Goal: Communication & Community: Answer question/provide support

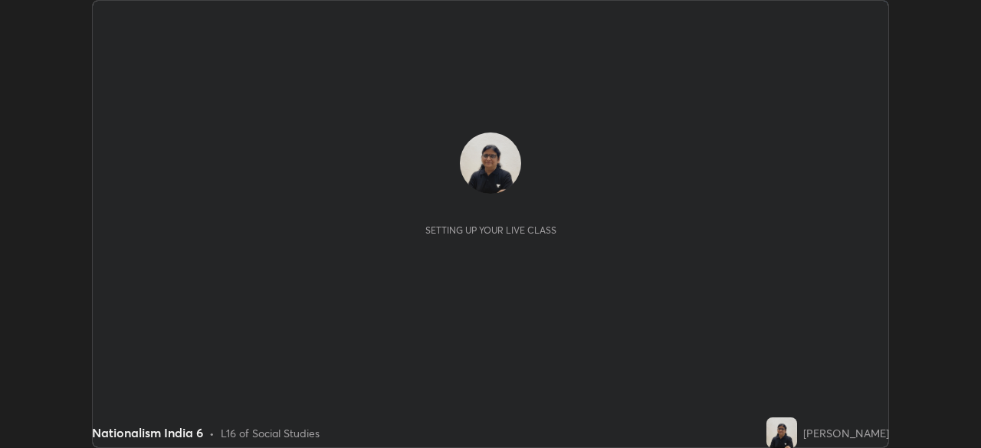
scroll to position [448, 981]
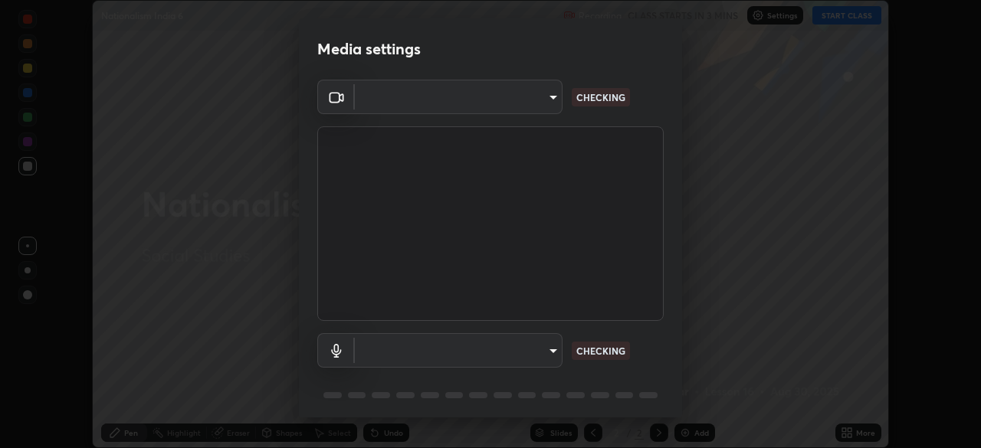
type input "c7661abdb2026871ead36f205add4b28eed2acd2256a3062a57d90756d6a7fda"
type input "96fcf24ad01b3a7b421b329ab36215e194257b873513e221a7a03126c554046f"
click at [551, 355] on body "Erase all Nationalism India 6 Recording CLASS STARTS IN 2 MINS Settings START C…" at bounding box center [490, 224] width 981 height 448
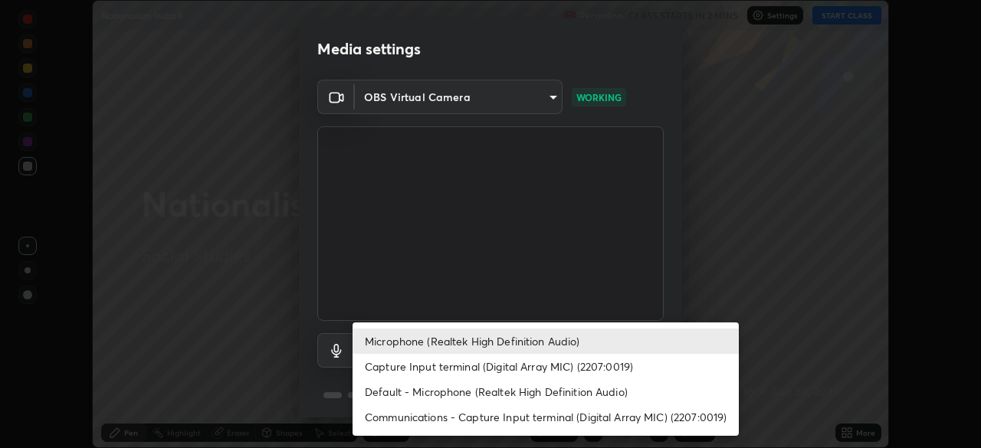
click at [544, 343] on li "Microphone (Realtek High Definition Audio)" at bounding box center [545, 341] width 386 height 25
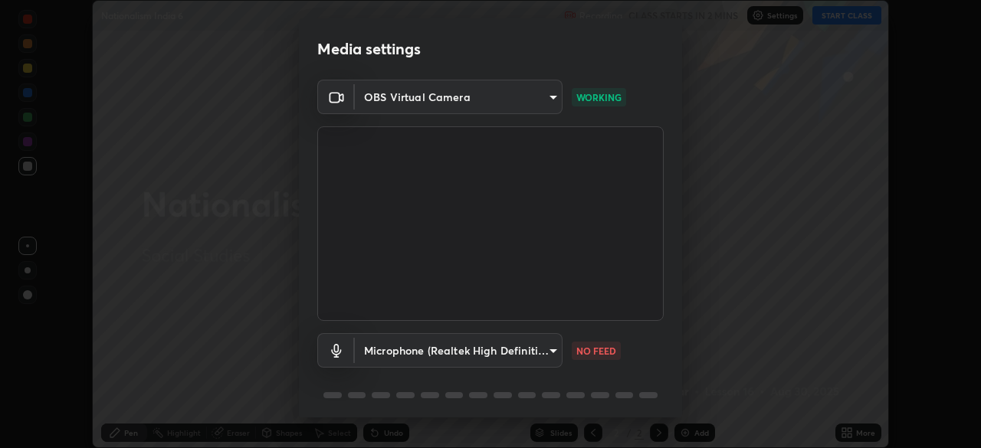
click at [594, 347] on p "NO FEED" at bounding box center [596, 351] width 40 height 14
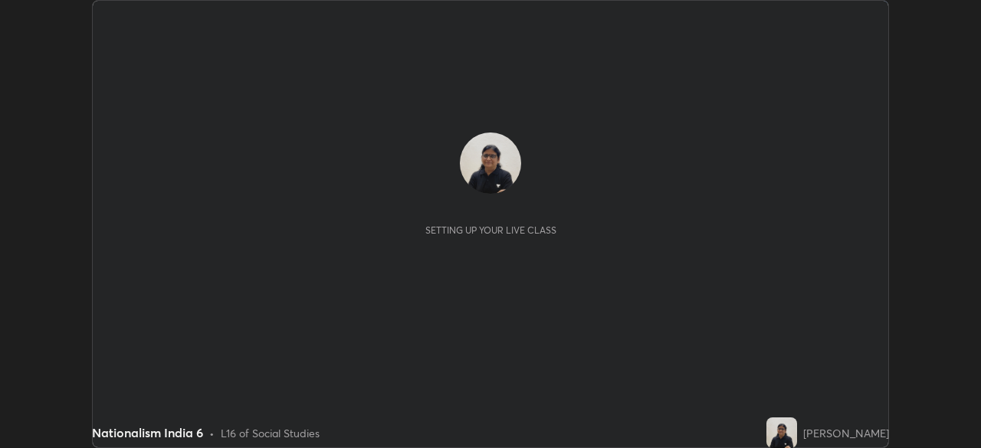
scroll to position [448, 980]
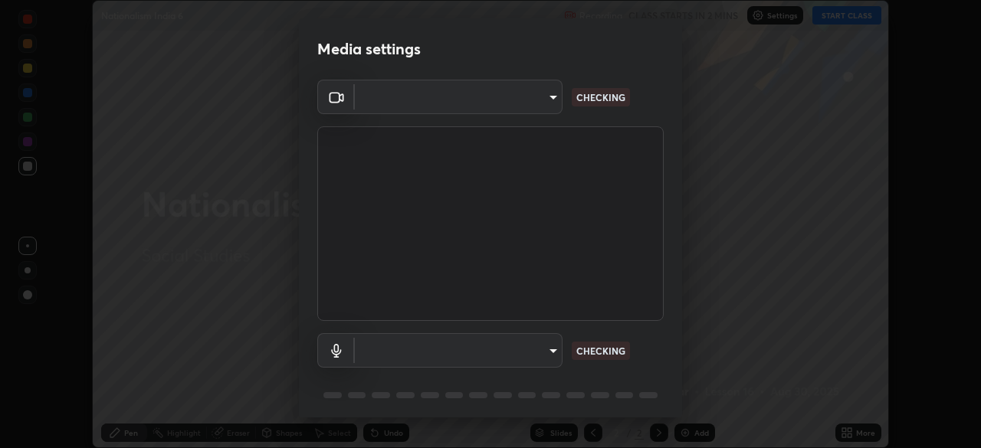
type input "c7661abdb2026871ead36f205add4b28eed2acd2256a3062a57d90756d6a7fda"
type input "96fcf24ad01b3a7b421b329ab36215e194257b873513e221a7a03126c554046f"
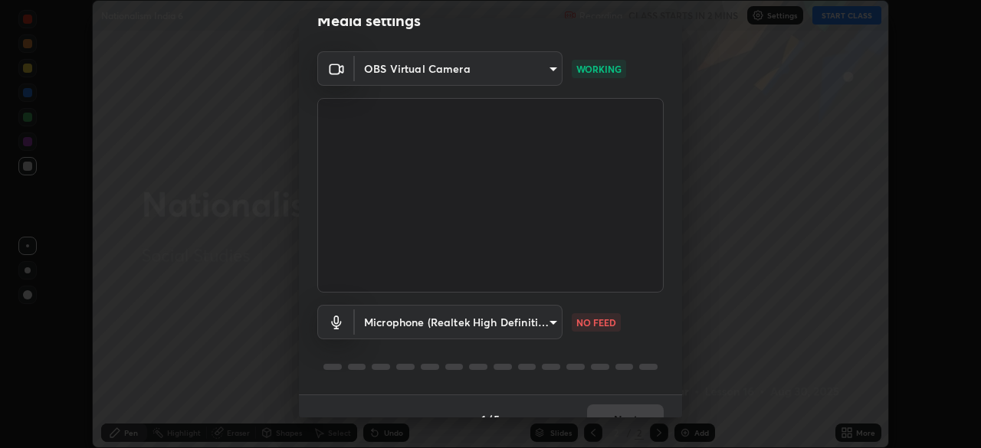
scroll to position [54, 0]
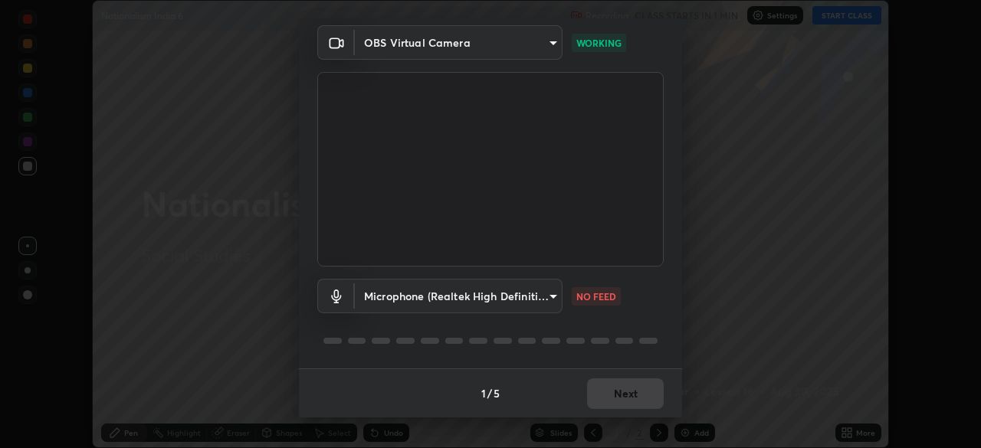
click at [554, 292] on body "Erase all Nationalism India 6 Recording CLASS STARTS IN 1 MIN Settings START CL…" at bounding box center [490, 224] width 981 height 448
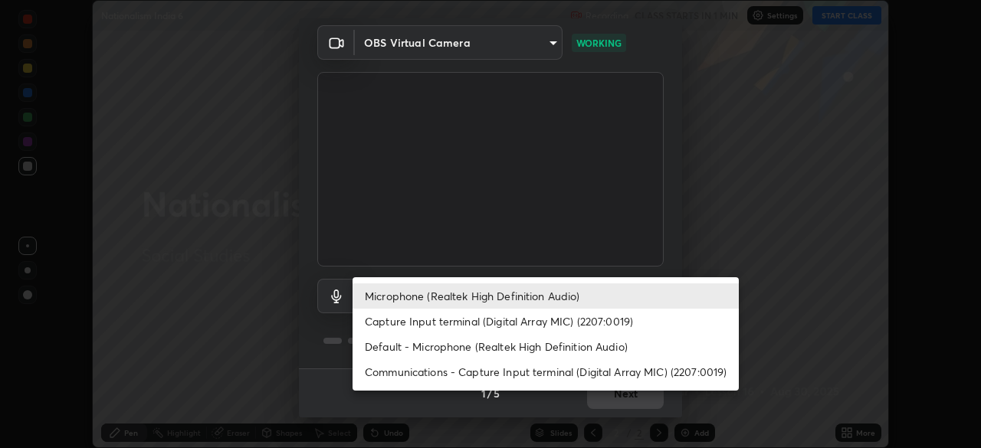
click at [552, 298] on li "Microphone (Realtek High Definition Audio)" at bounding box center [545, 295] width 386 height 25
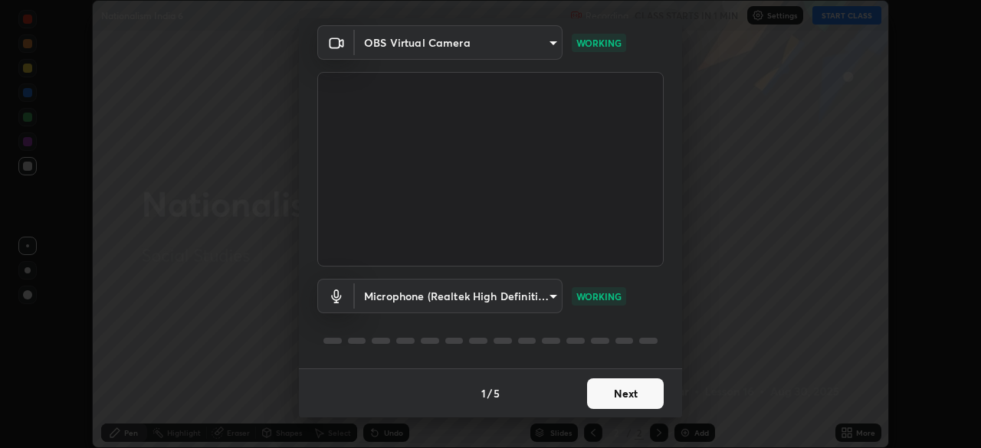
click at [639, 391] on button "Next" at bounding box center [625, 393] width 77 height 31
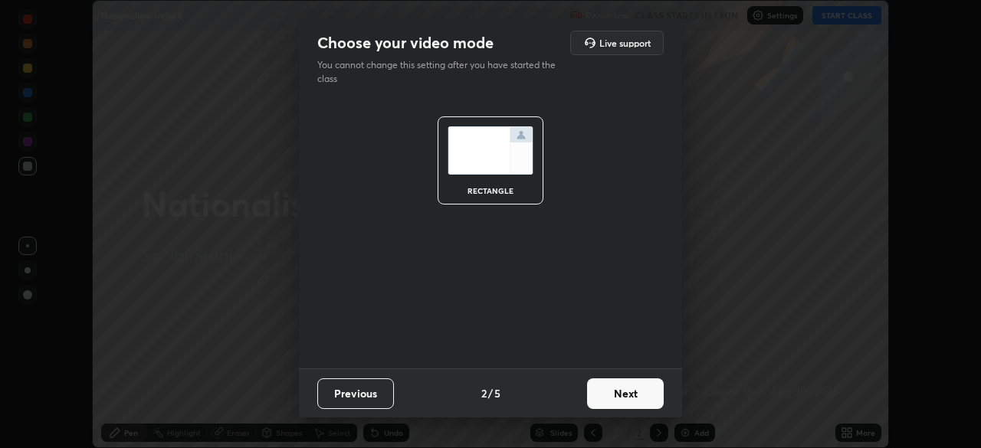
click at [628, 398] on button "Next" at bounding box center [625, 393] width 77 height 31
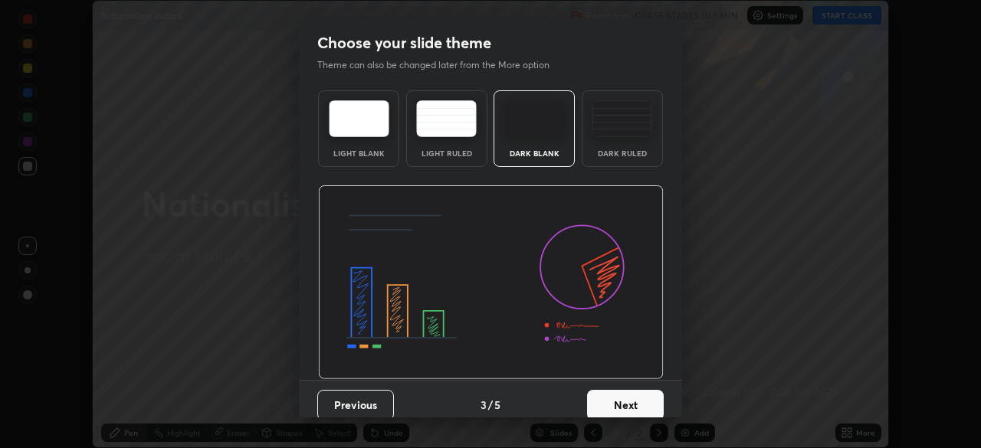
scroll to position [11, 0]
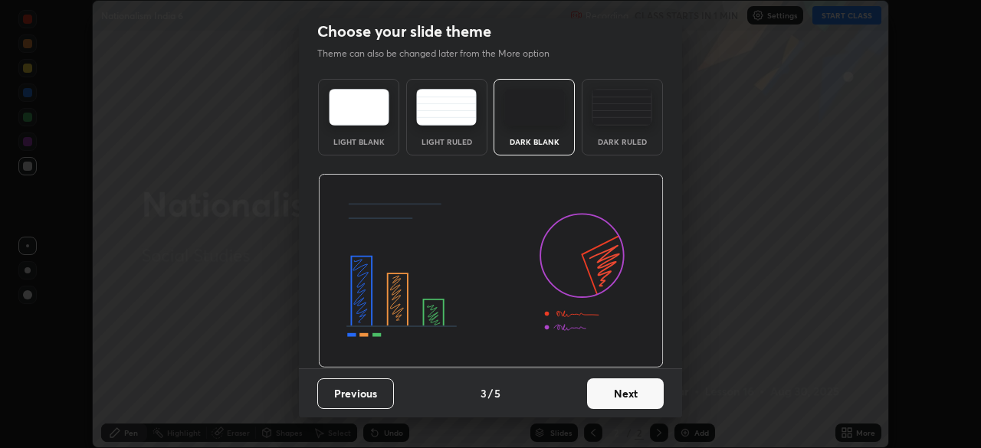
click at [625, 383] on button "Next" at bounding box center [625, 393] width 77 height 31
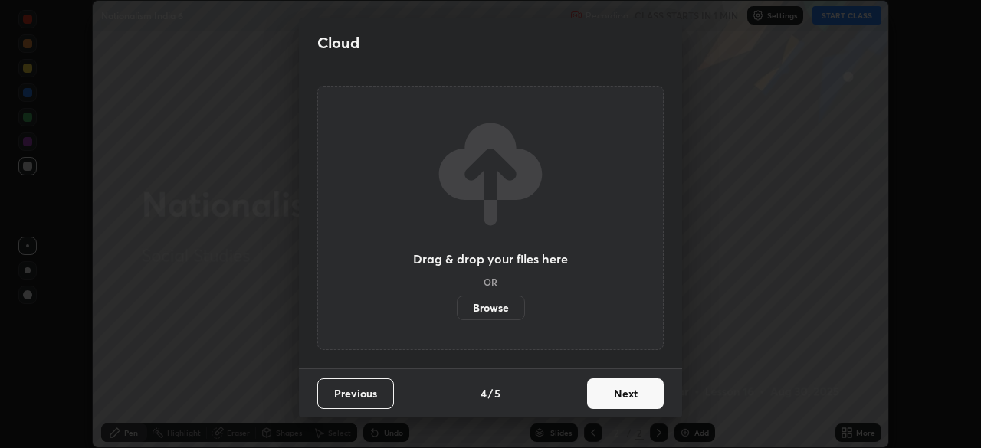
click at [614, 386] on button "Next" at bounding box center [625, 393] width 77 height 31
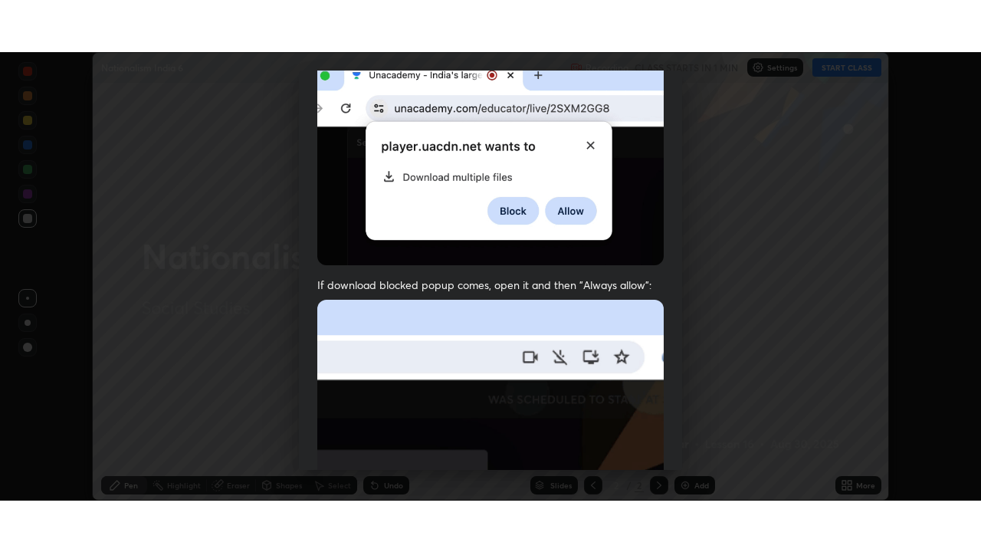
scroll to position [367, 0]
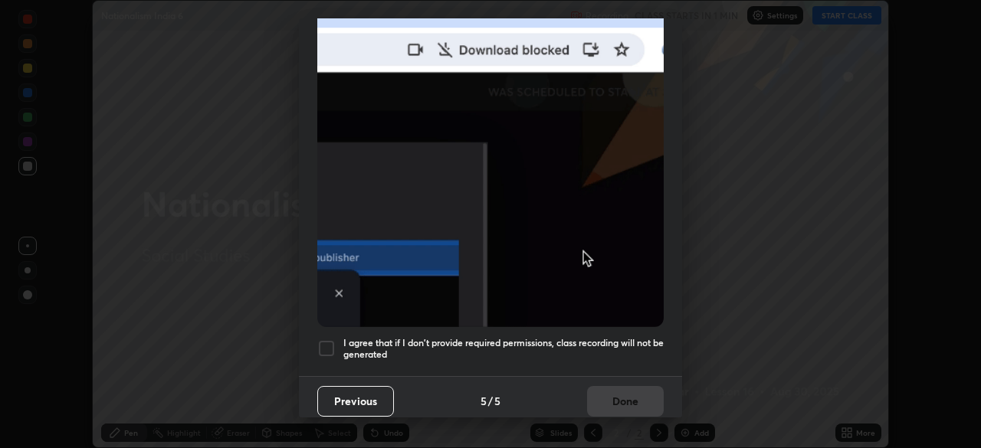
click at [329, 340] on div at bounding box center [326, 348] width 18 height 18
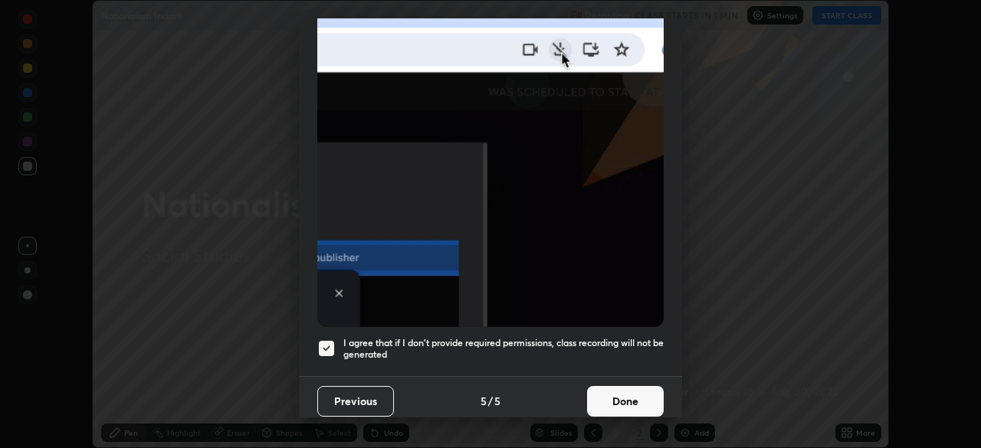
click at [636, 389] on button "Done" at bounding box center [625, 401] width 77 height 31
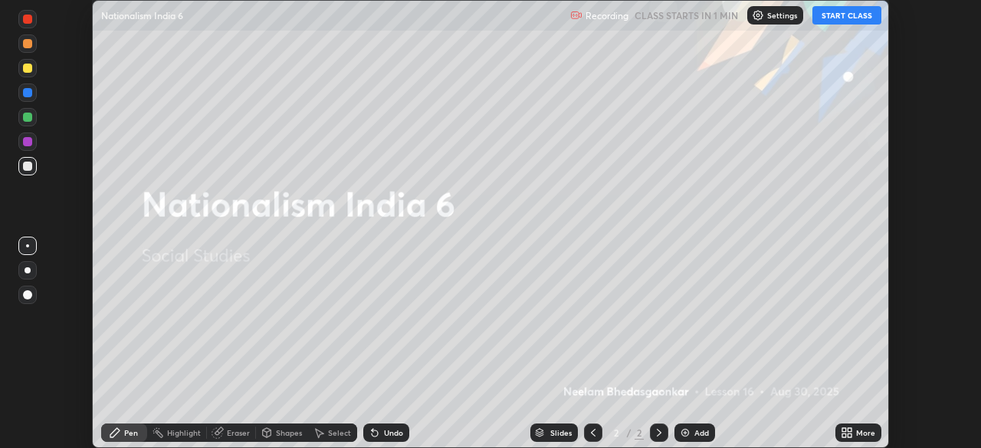
click at [846, 432] on icon at bounding box center [846, 433] width 12 height 12
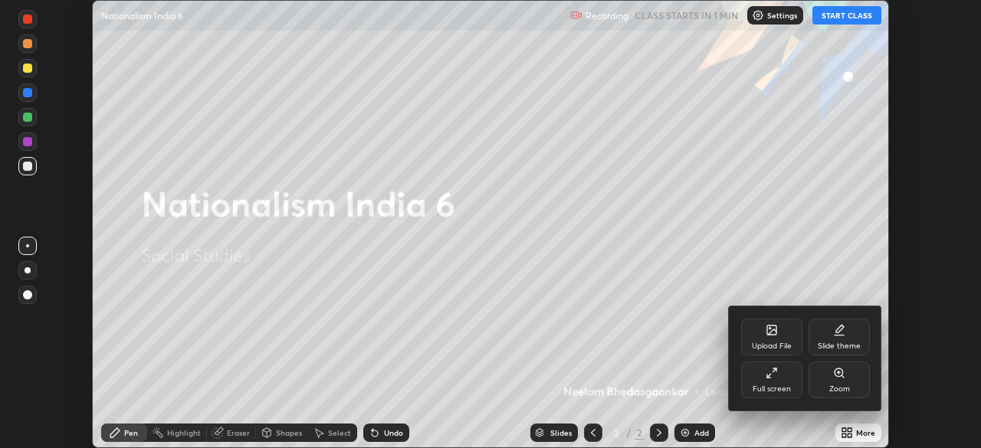
click at [780, 375] on div "Full screen" at bounding box center [771, 380] width 61 height 37
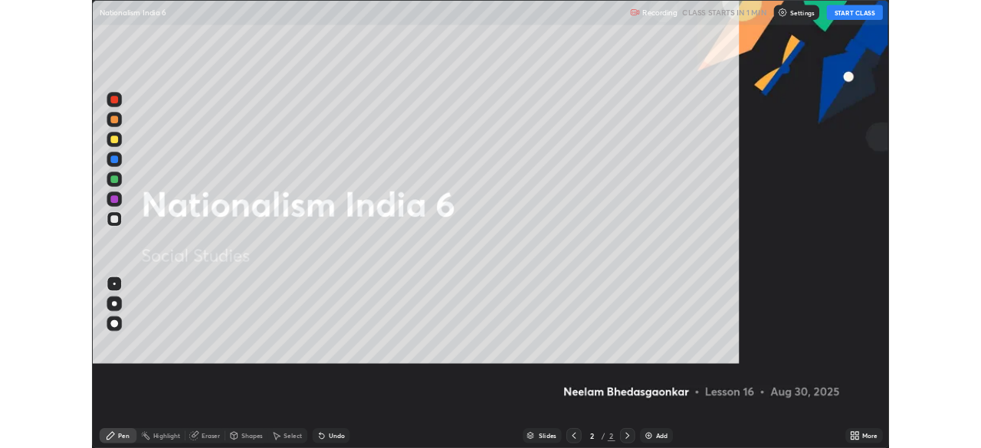
scroll to position [552, 981]
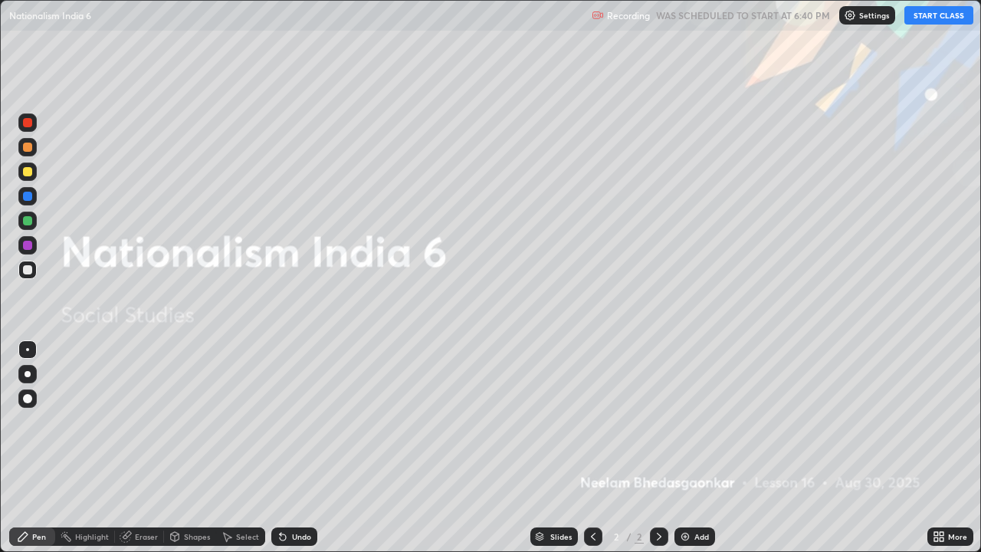
click at [947, 447] on div "More" at bounding box center [950, 536] width 46 height 18
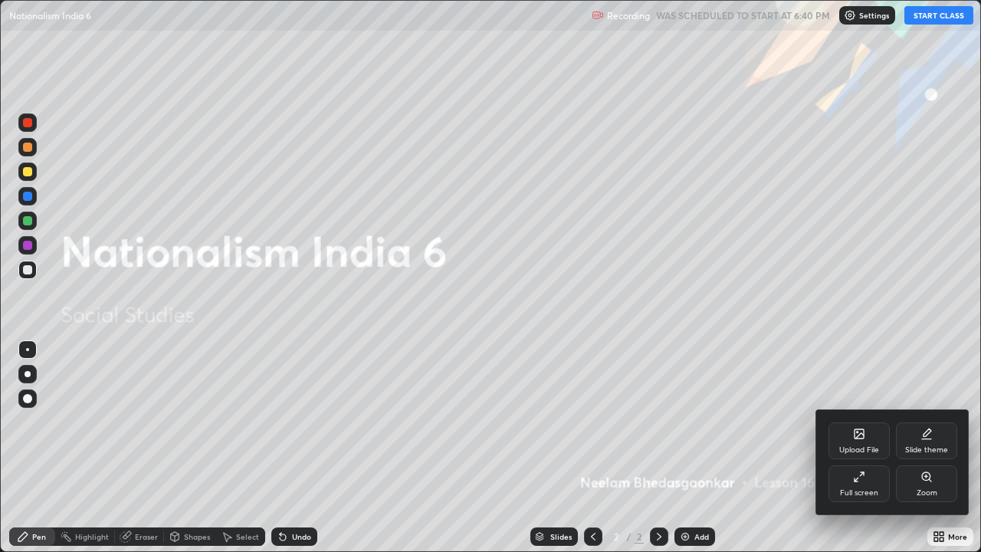
click at [865, 440] on div "Upload File" at bounding box center [858, 440] width 61 height 37
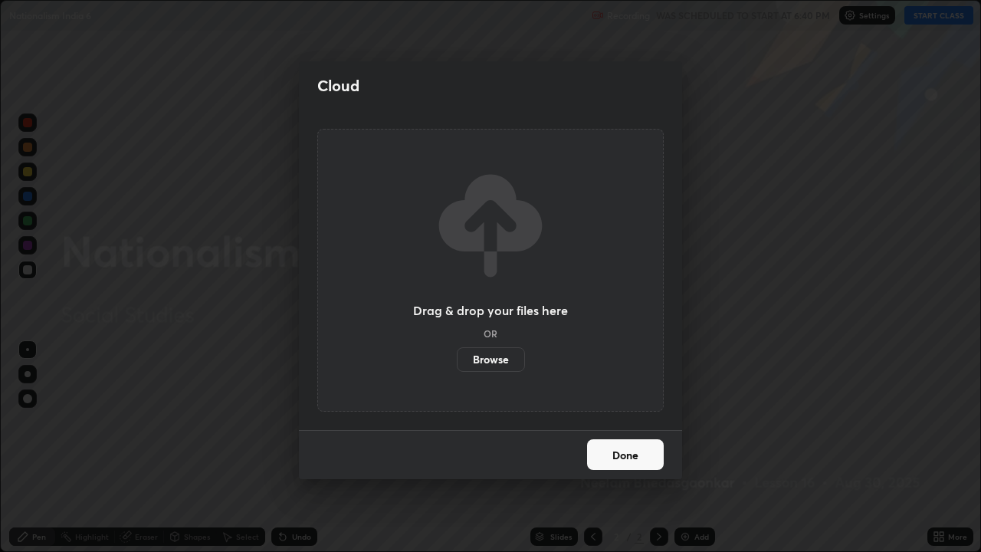
click at [507, 352] on label "Browse" at bounding box center [491, 359] width 68 height 25
click at [457, 352] on input "Browse" at bounding box center [457, 359] width 0 height 25
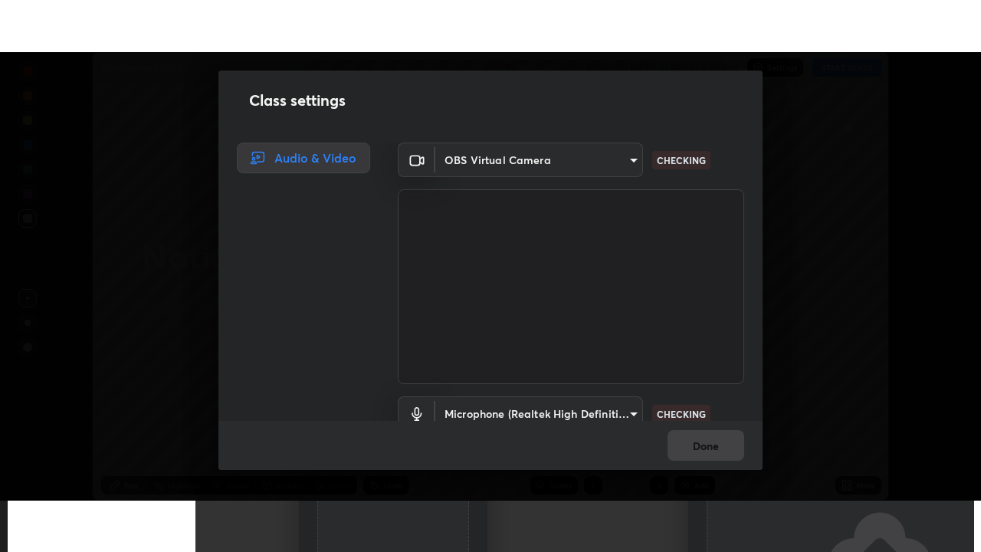
scroll to position [70, 0]
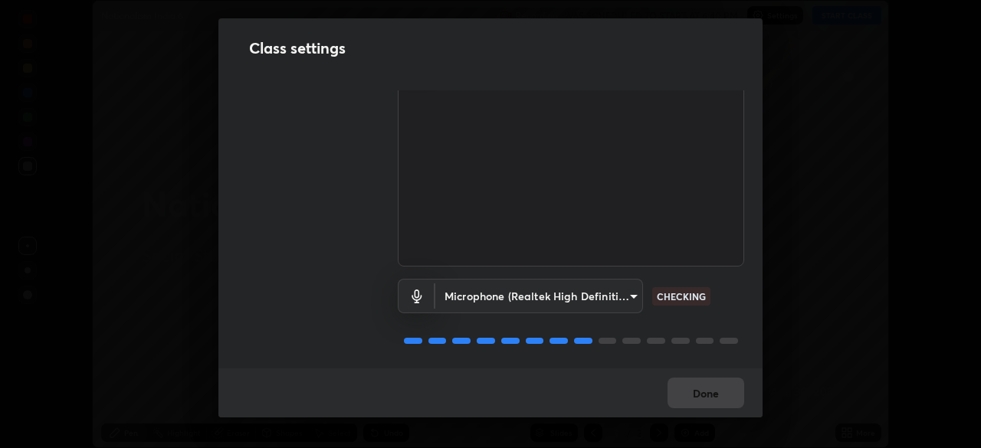
click at [595, 289] on body "Erase all Nationalism India 6 Recording WAS SCHEDULED TO START AT 6:40 PM Setti…" at bounding box center [490, 224] width 981 height 448
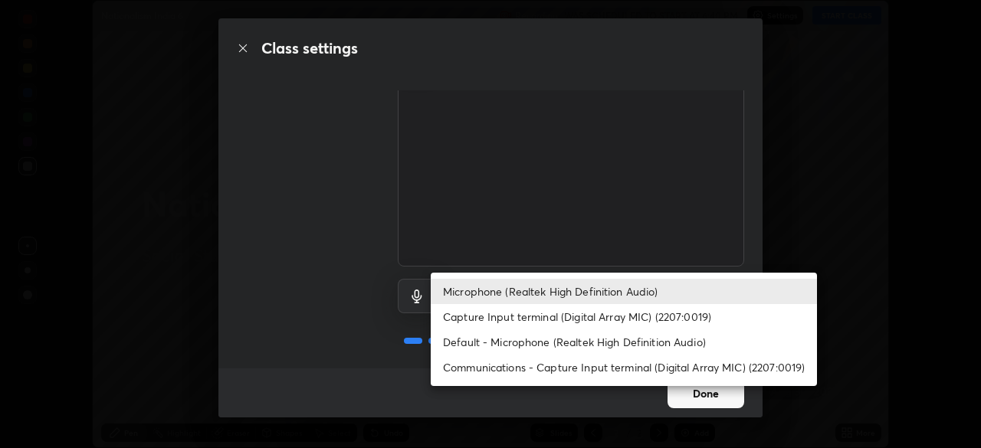
click at [545, 297] on li "Microphone (Realtek High Definition Audio)" at bounding box center [624, 291] width 386 height 25
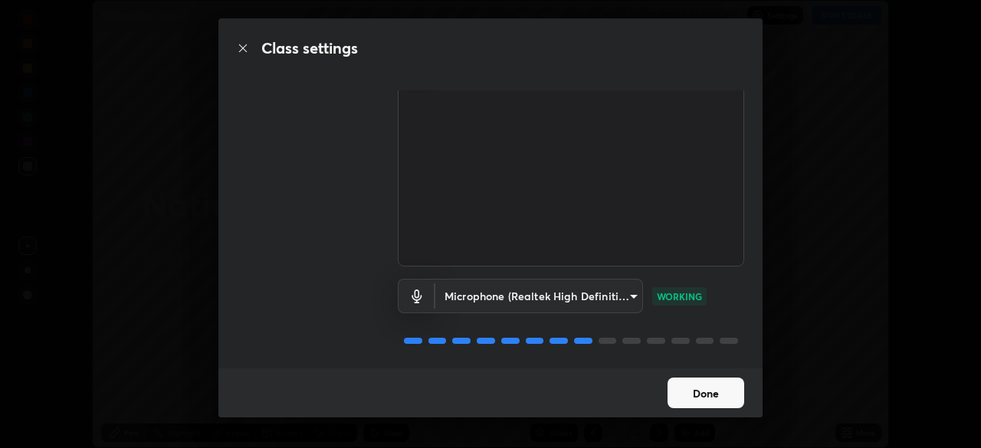
click at [690, 393] on button "Done" at bounding box center [705, 393] width 77 height 31
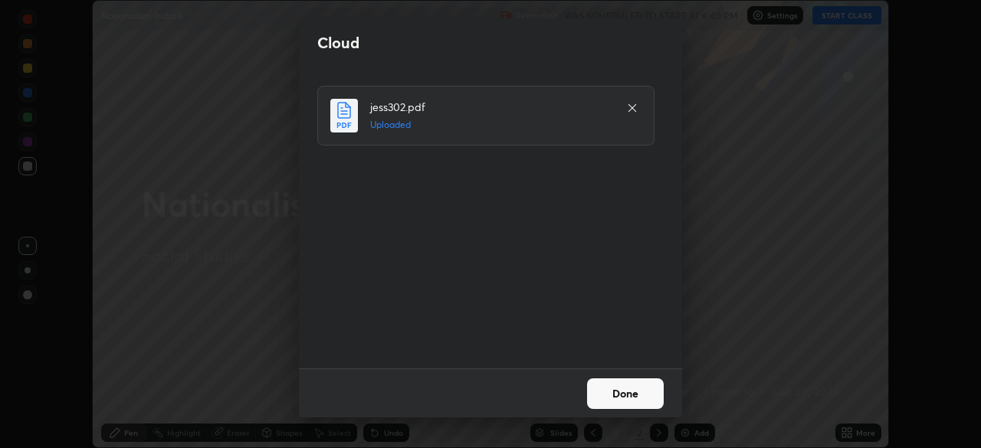
click at [632, 394] on button "Done" at bounding box center [625, 393] width 77 height 31
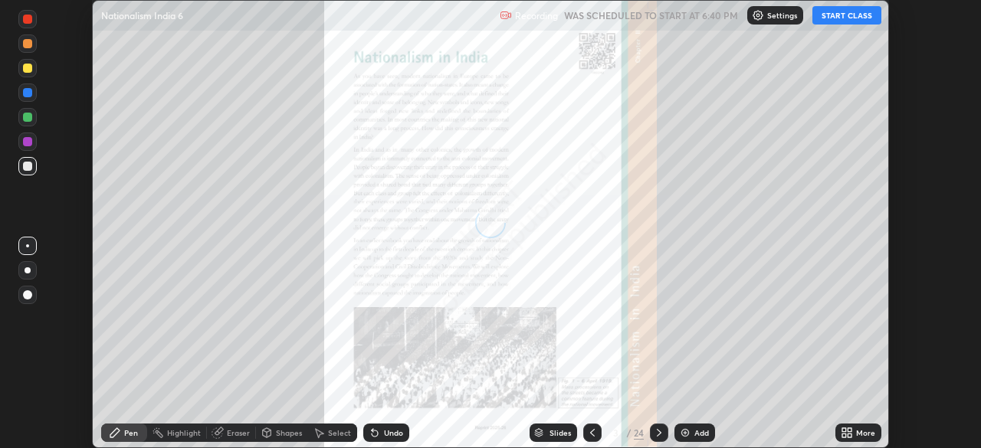
click at [832, 21] on button "START CLASS" at bounding box center [846, 15] width 69 height 18
click at [837, 11] on button "End Class" at bounding box center [850, 15] width 62 height 18
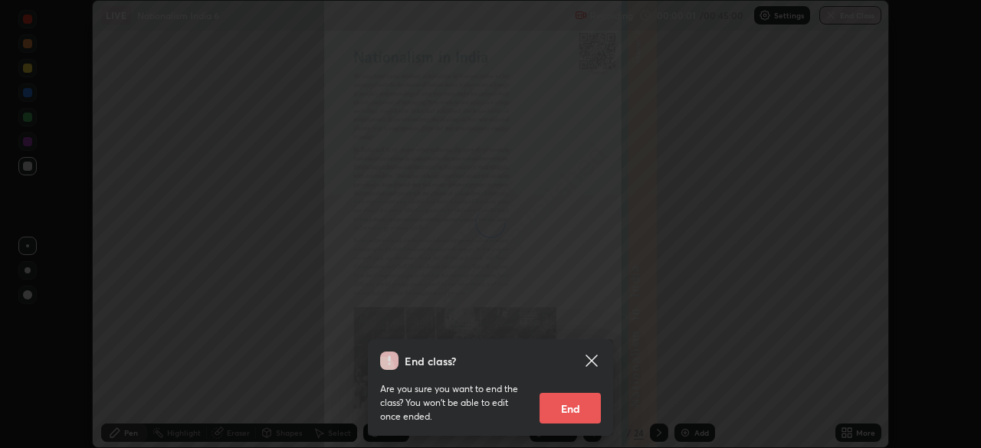
click at [589, 359] on icon at bounding box center [590, 360] width 11 height 11
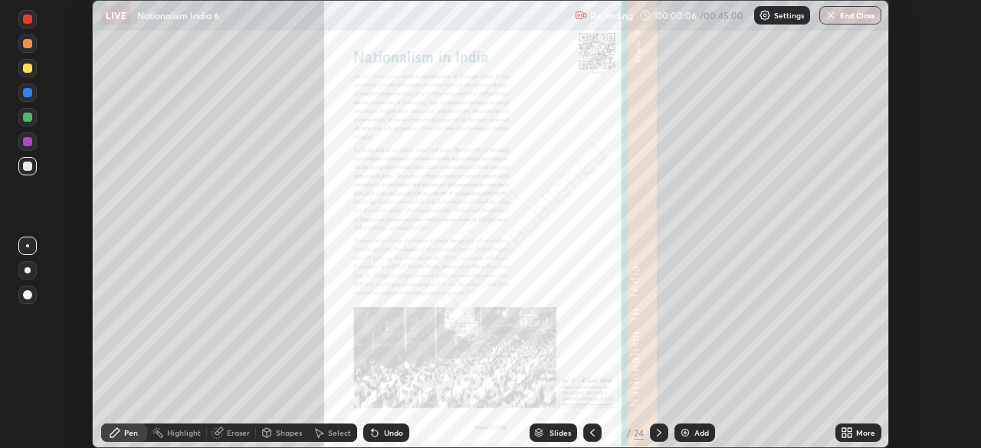
click at [837, 428] on div "More" at bounding box center [858, 433] width 46 height 18
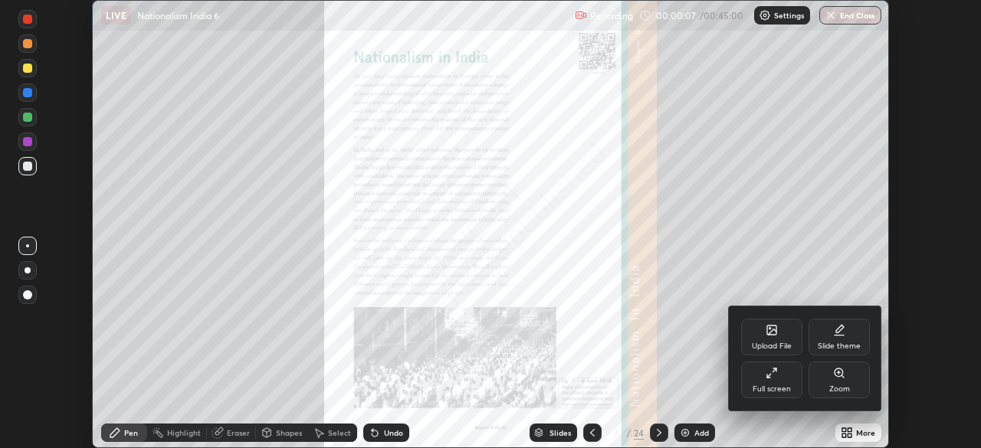
click at [781, 380] on div "Full screen" at bounding box center [771, 380] width 61 height 37
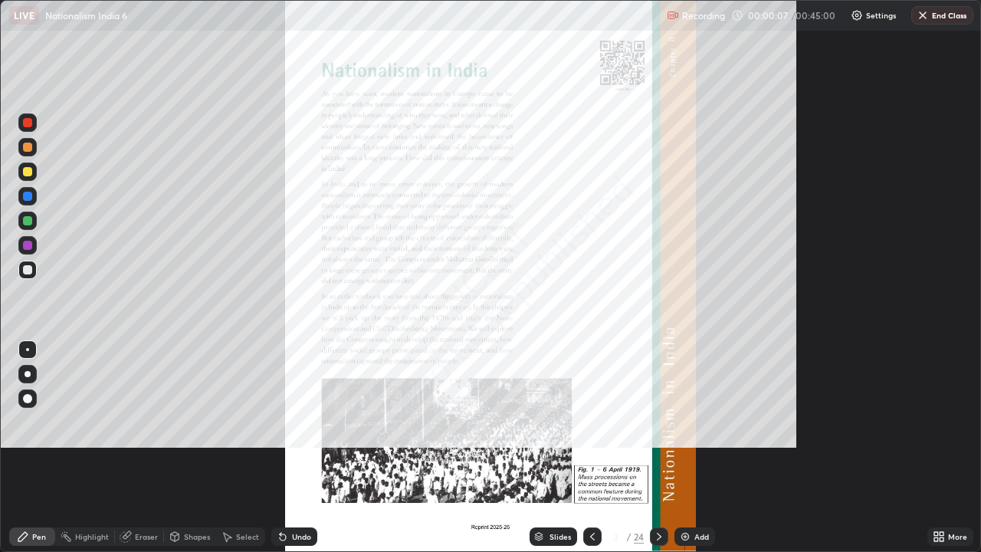
scroll to position [552, 981]
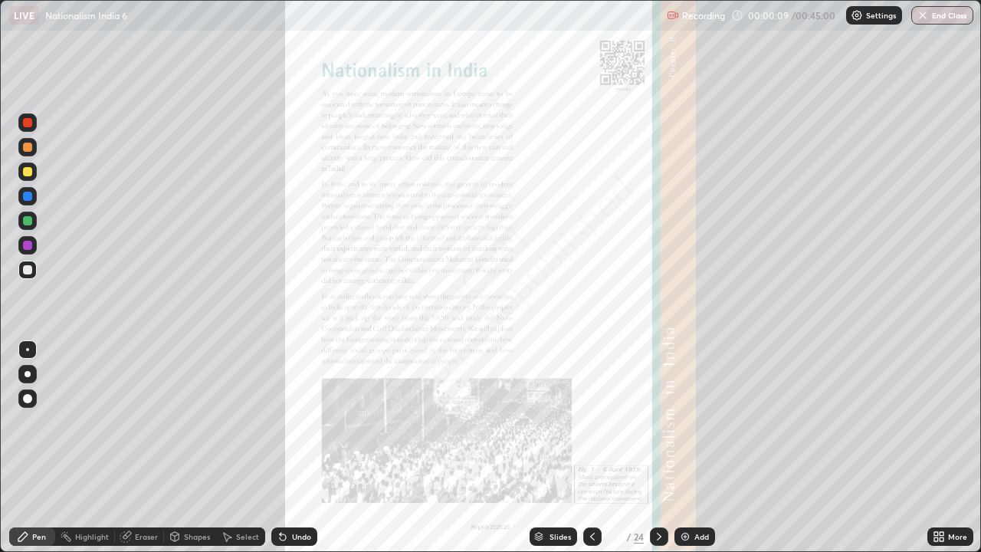
click at [657, 447] on icon at bounding box center [659, 536] width 12 height 12
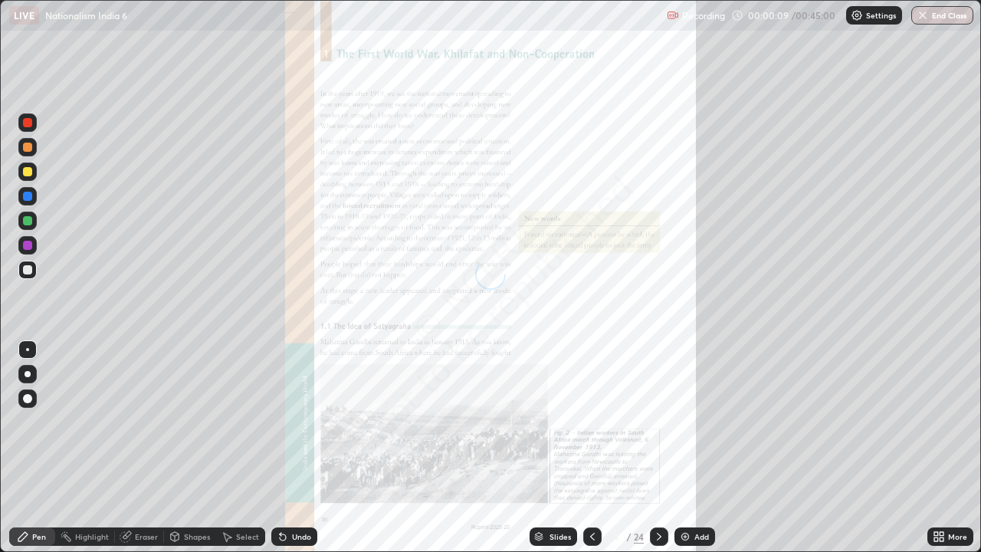
click at [657, 447] on icon at bounding box center [659, 536] width 12 height 12
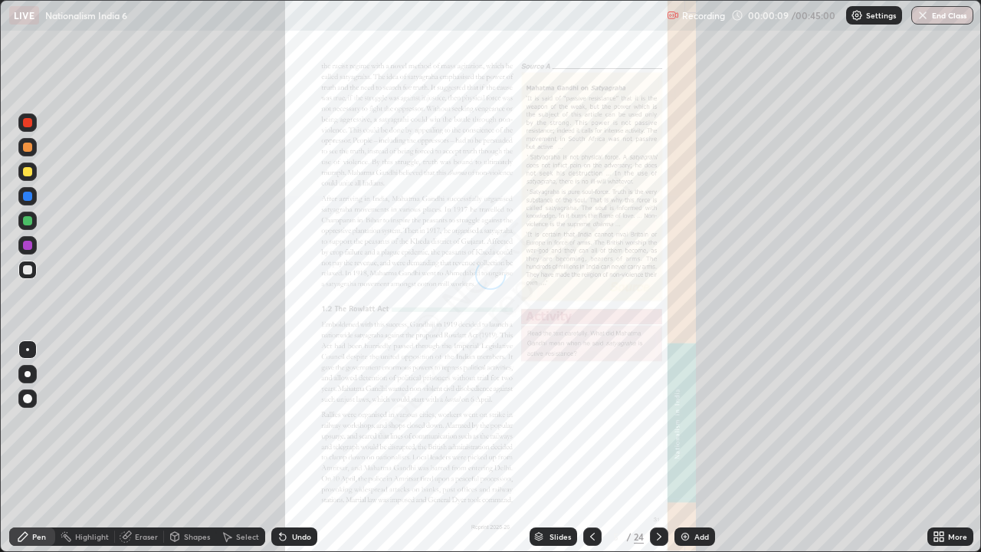
click at [655, 447] on icon at bounding box center [659, 536] width 12 height 12
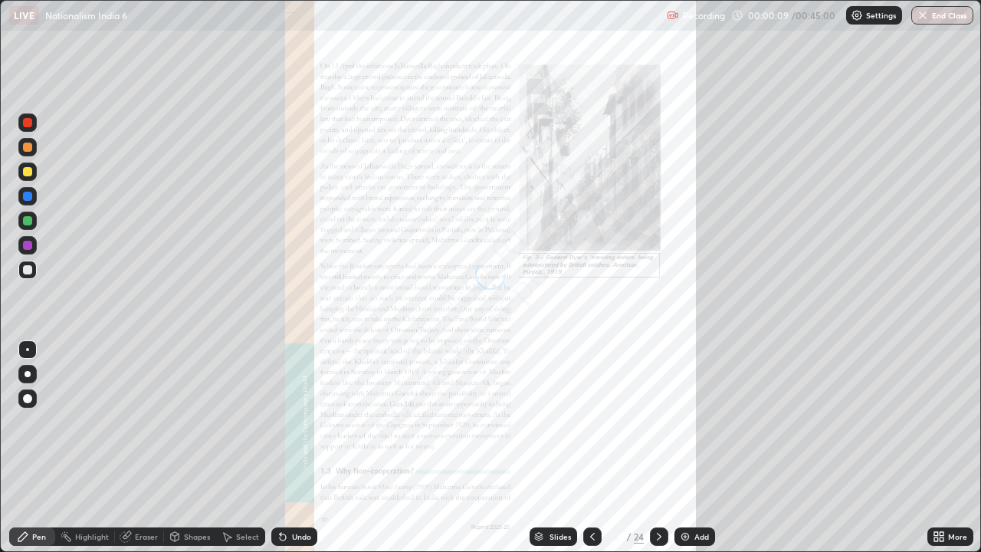
click at [656, 447] on icon at bounding box center [659, 536] width 12 height 12
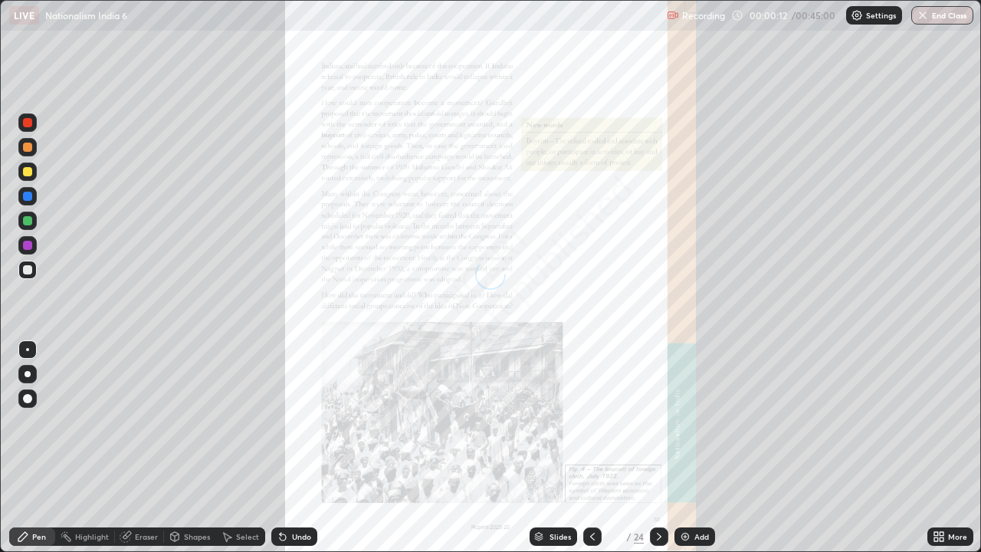
click at [657, 447] on icon at bounding box center [659, 536] width 12 height 12
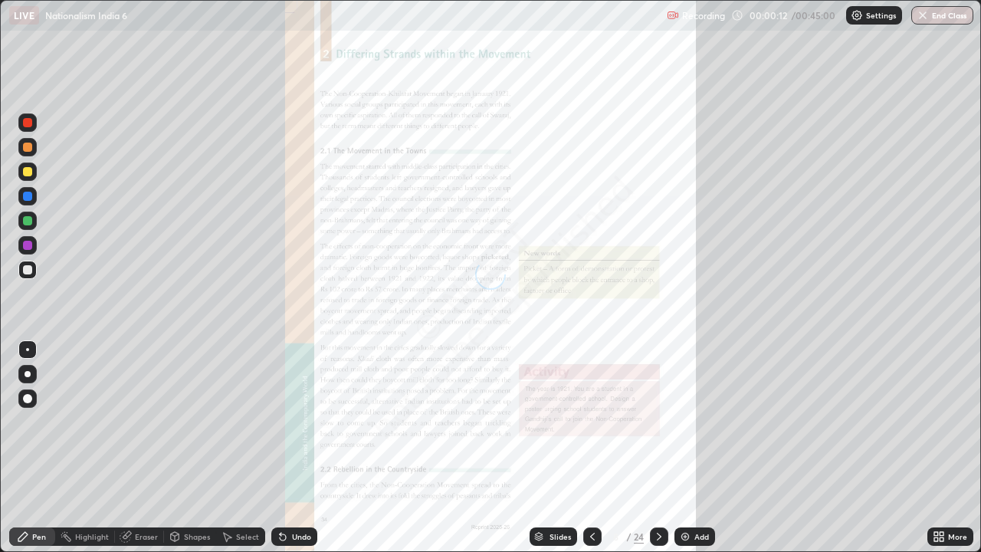
click at [657, 447] on icon at bounding box center [659, 536] width 12 height 12
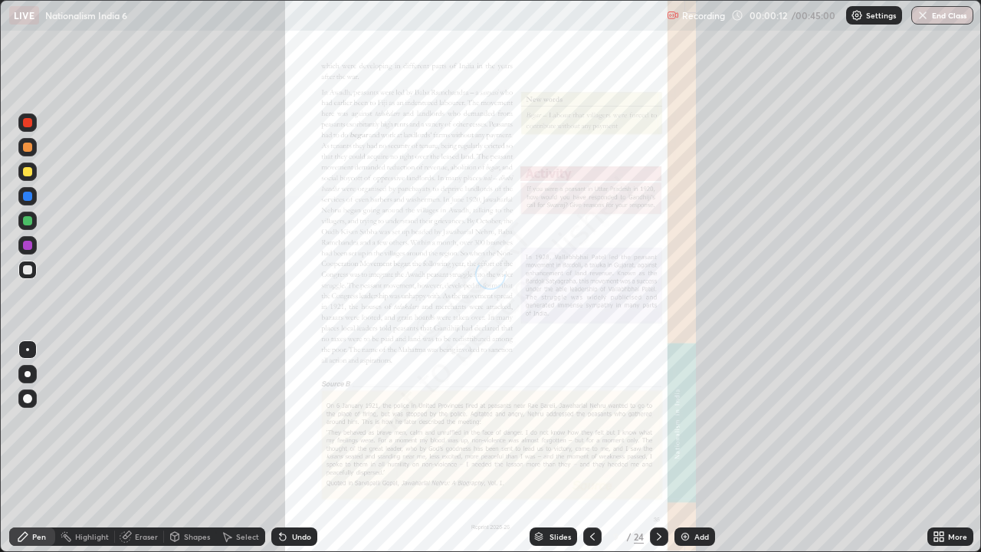
click at [657, 447] on icon at bounding box center [659, 536] width 12 height 12
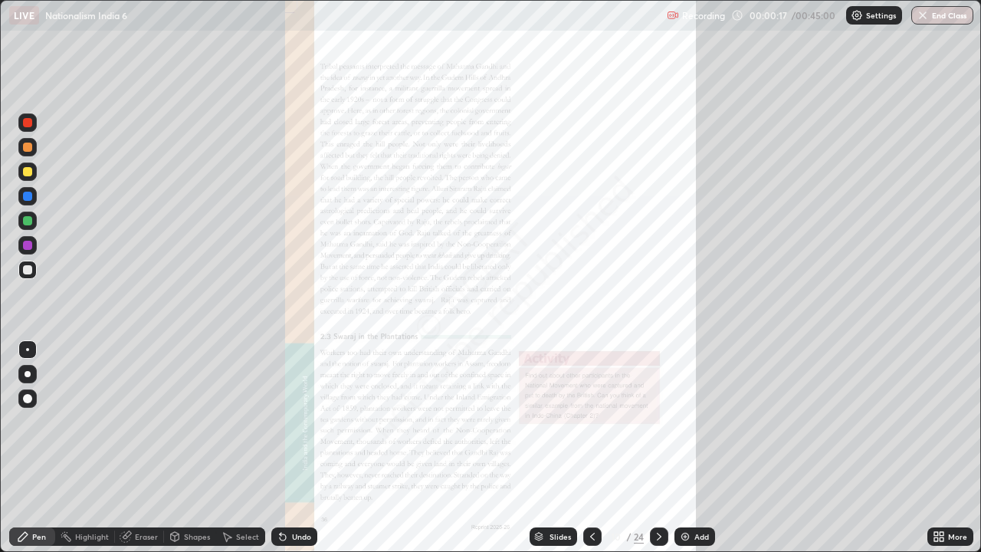
click at [572, 447] on div "Slides" at bounding box center [552, 536] width 47 height 18
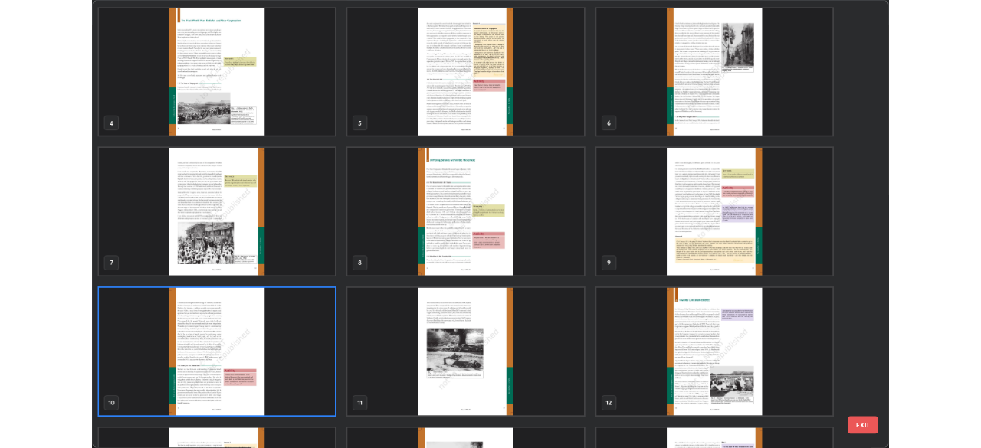
scroll to position [170, 0]
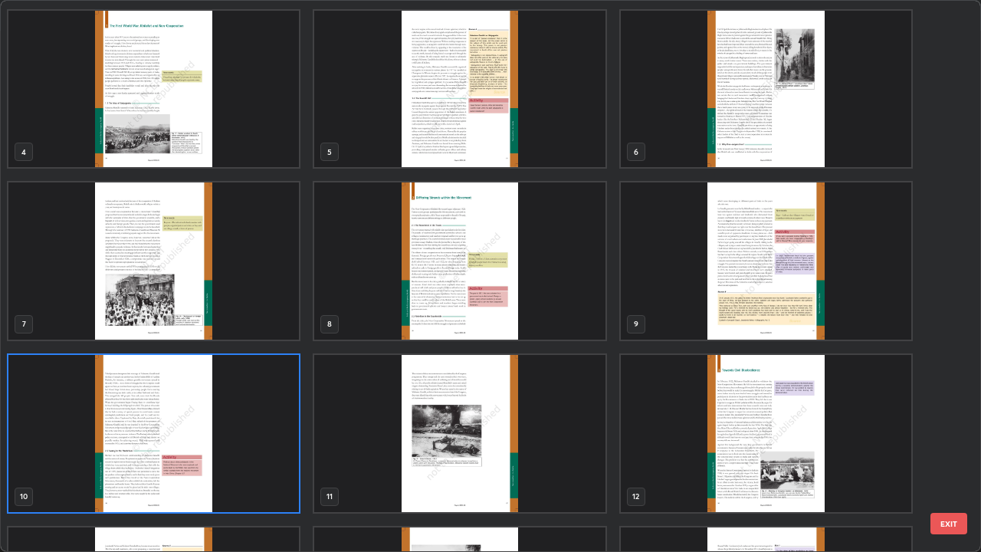
click at [655, 404] on img "grid" at bounding box center [766, 433] width 290 height 157
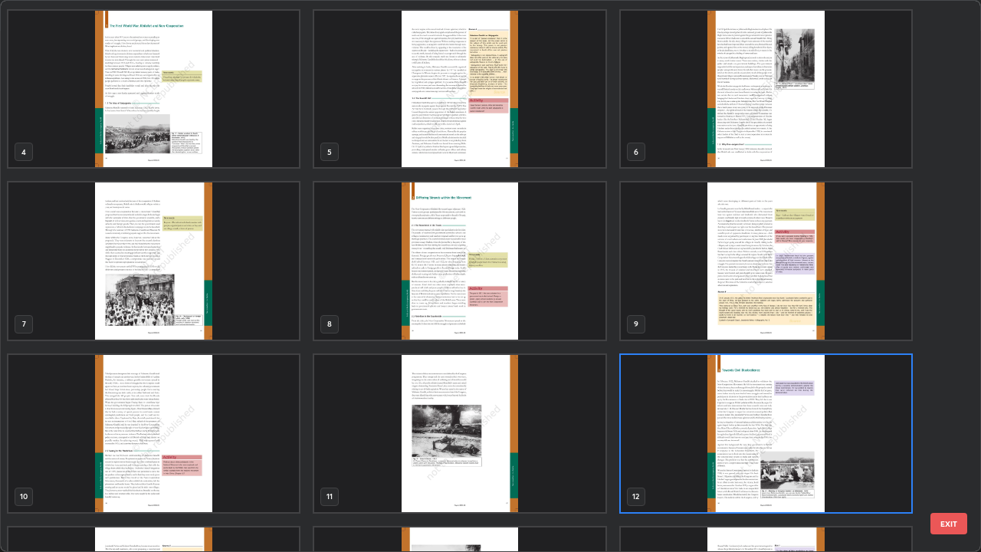
click at [738, 272] on img "grid" at bounding box center [766, 260] width 290 height 157
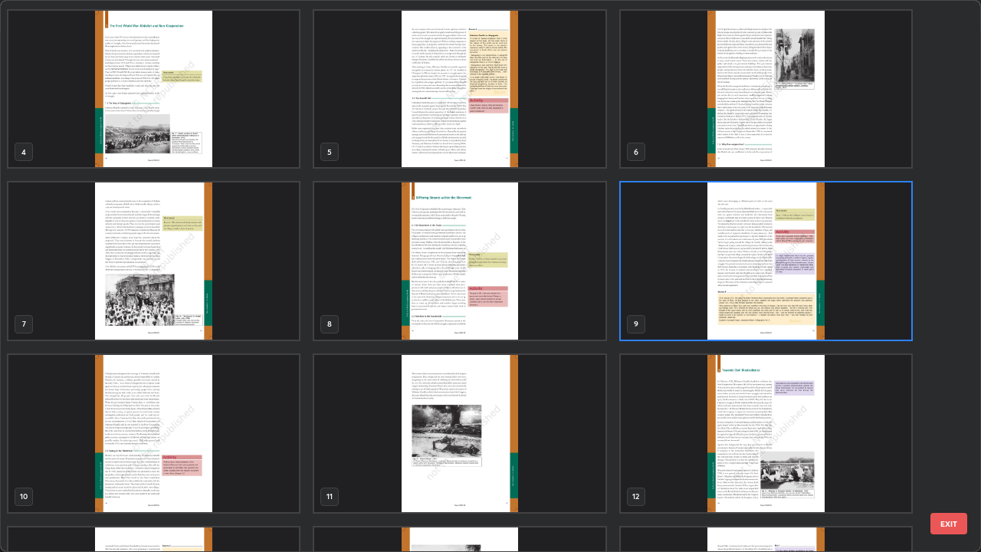
click at [777, 308] on img "grid" at bounding box center [766, 260] width 290 height 157
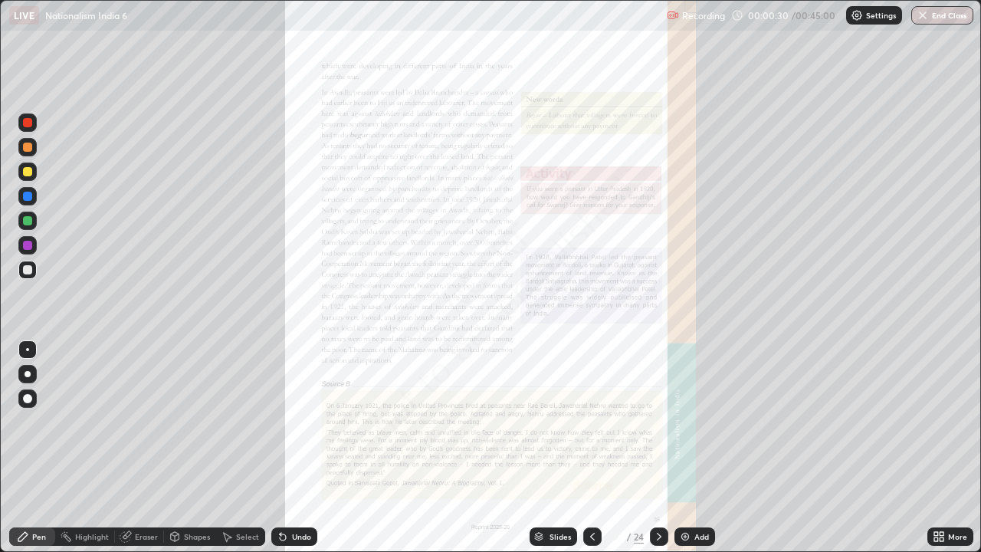
click at [777, 308] on img "grid" at bounding box center [766, 260] width 290 height 157
click at [951, 447] on div "More" at bounding box center [957, 536] width 19 height 8
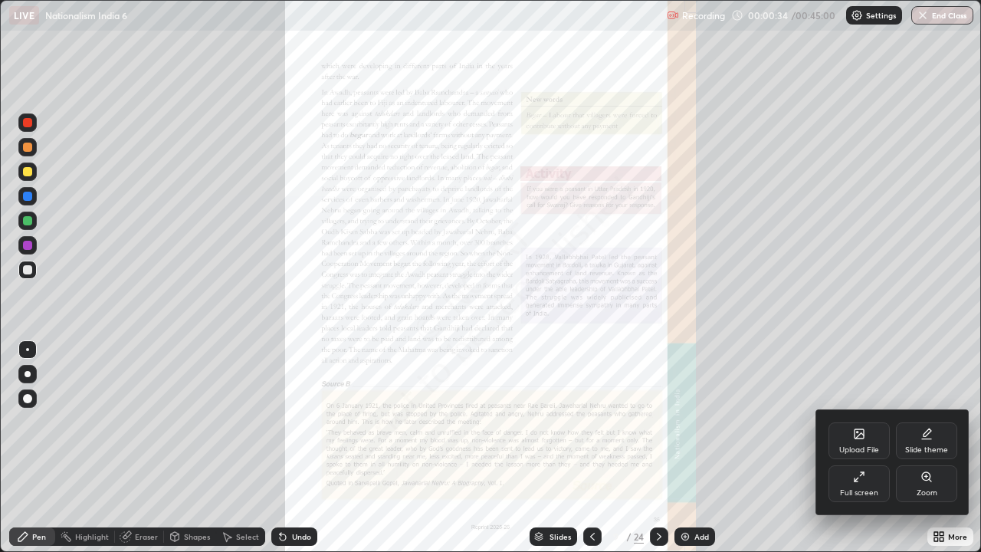
click at [843, 447] on div "Full screen" at bounding box center [858, 483] width 61 height 37
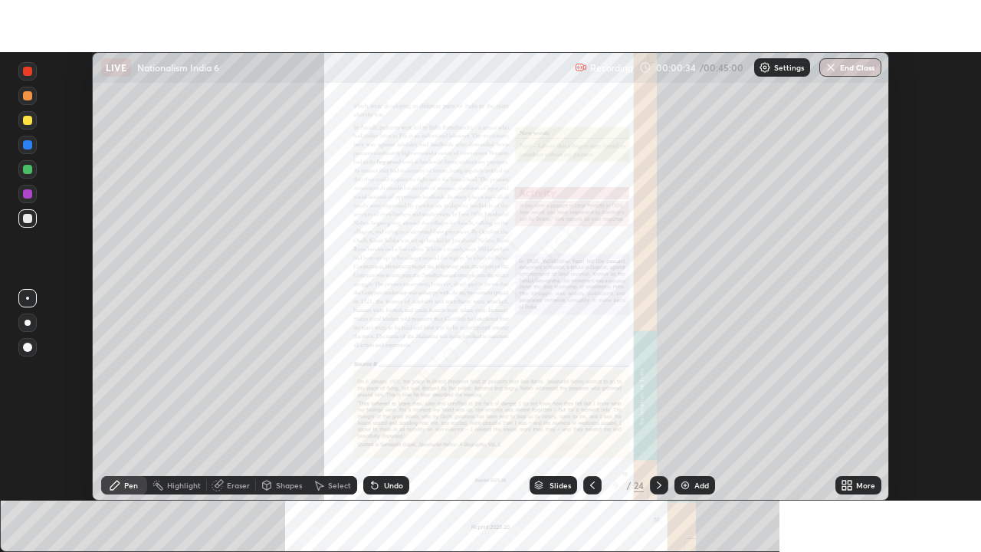
scroll to position [76160, 75627]
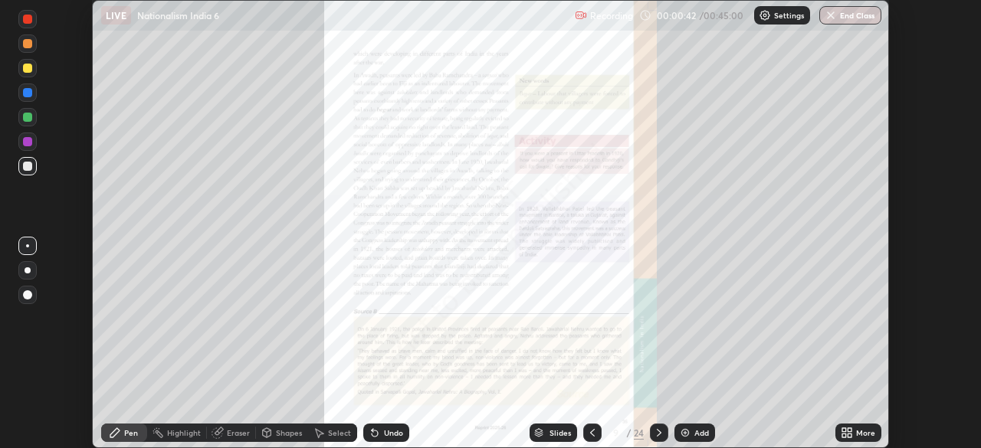
click at [847, 431] on icon at bounding box center [846, 433] width 12 height 12
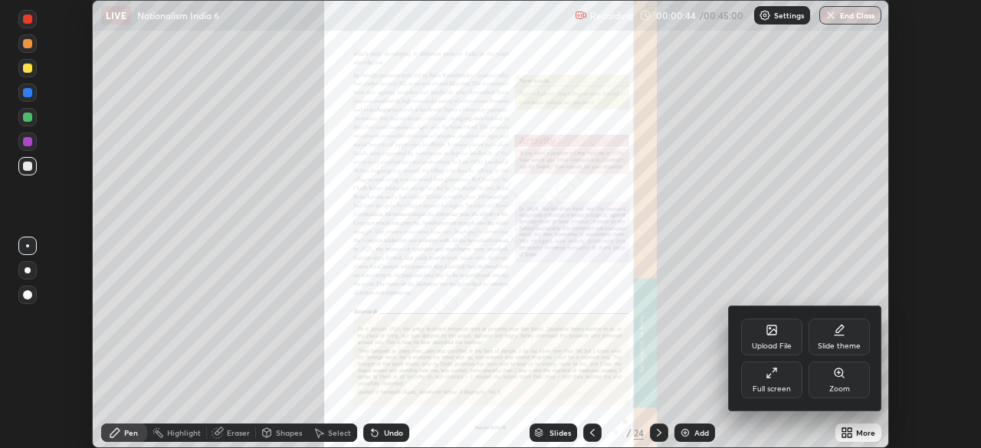
click at [829, 388] on div "Zoom" at bounding box center [839, 389] width 21 height 8
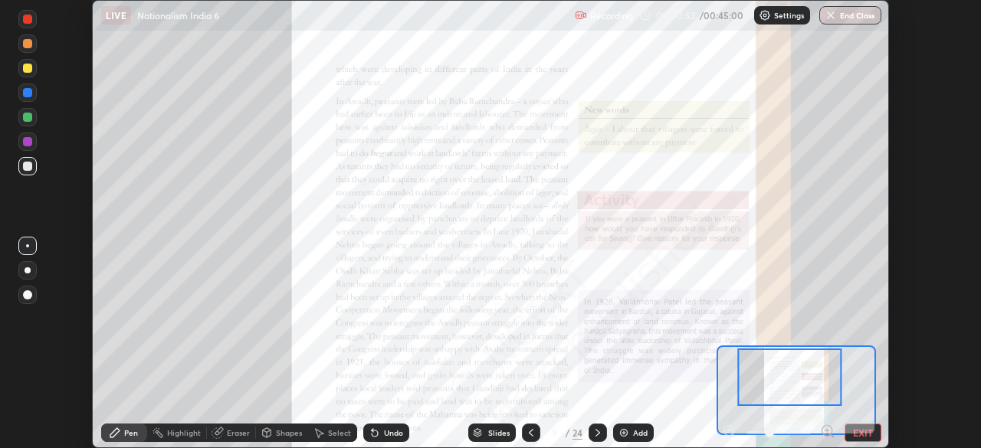
click at [854, 431] on button "EXIT" at bounding box center [862, 433] width 37 height 18
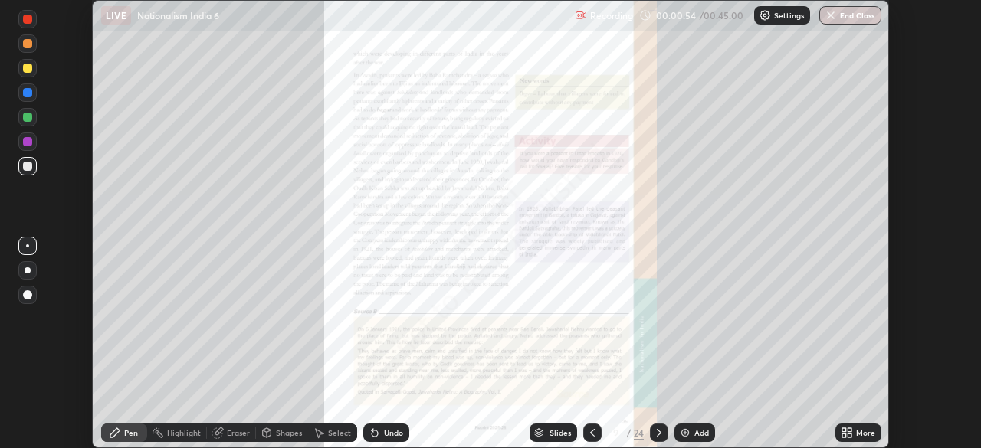
click at [848, 433] on icon at bounding box center [846, 433] width 12 height 12
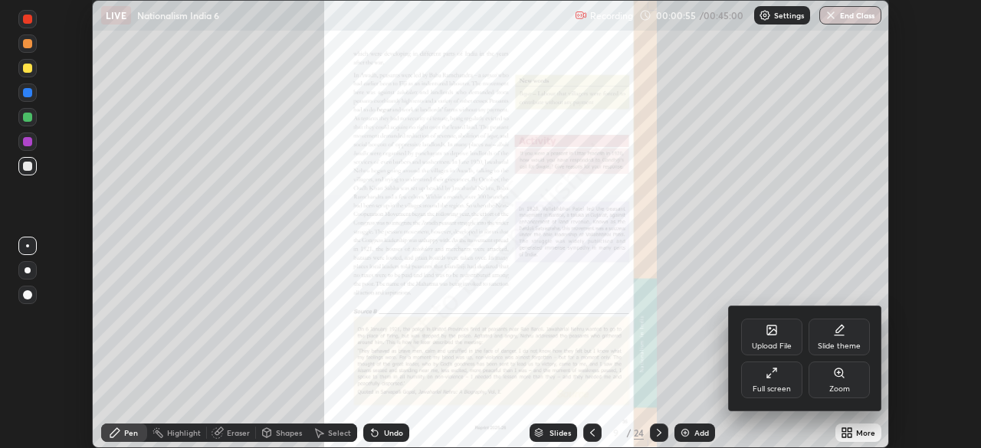
click at [783, 385] on div "Full screen" at bounding box center [771, 389] width 38 height 8
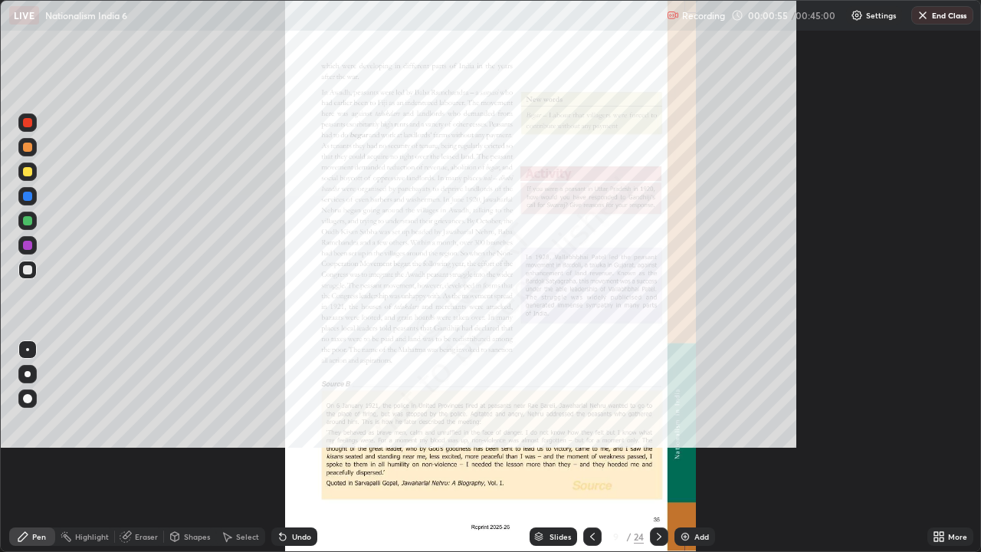
scroll to position [552, 981]
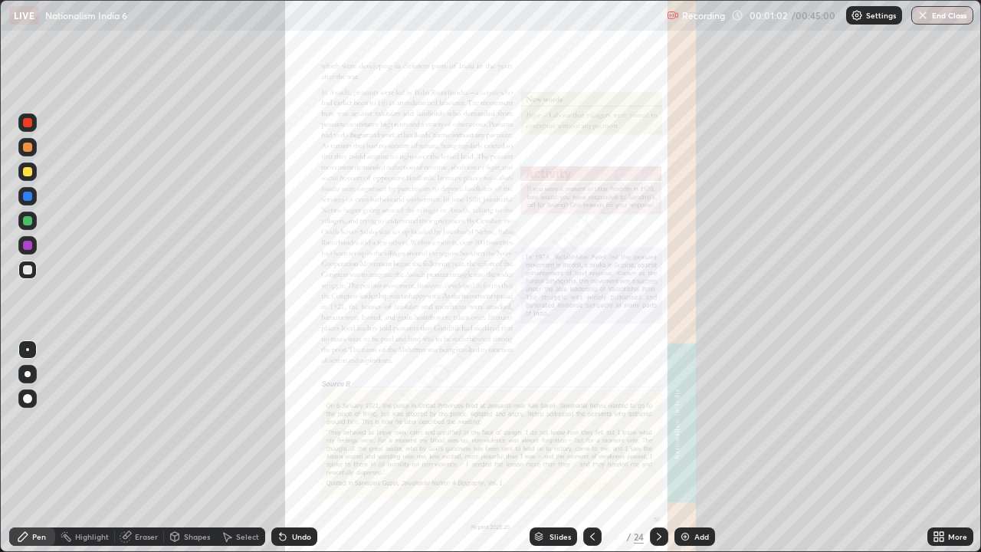
click at [659, 447] on icon at bounding box center [659, 536] width 5 height 8
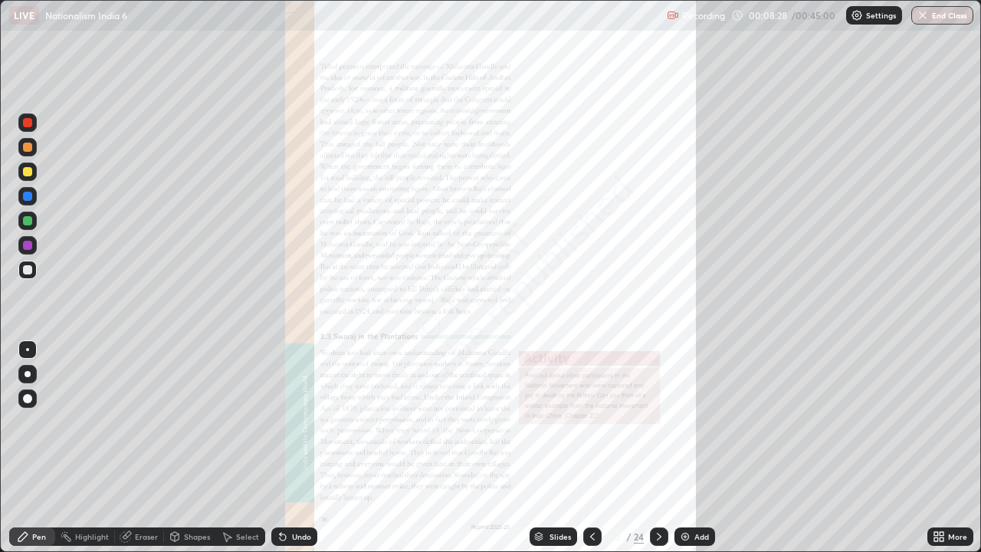
click at [945, 447] on div "More" at bounding box center [950, 536] width 46 height 18
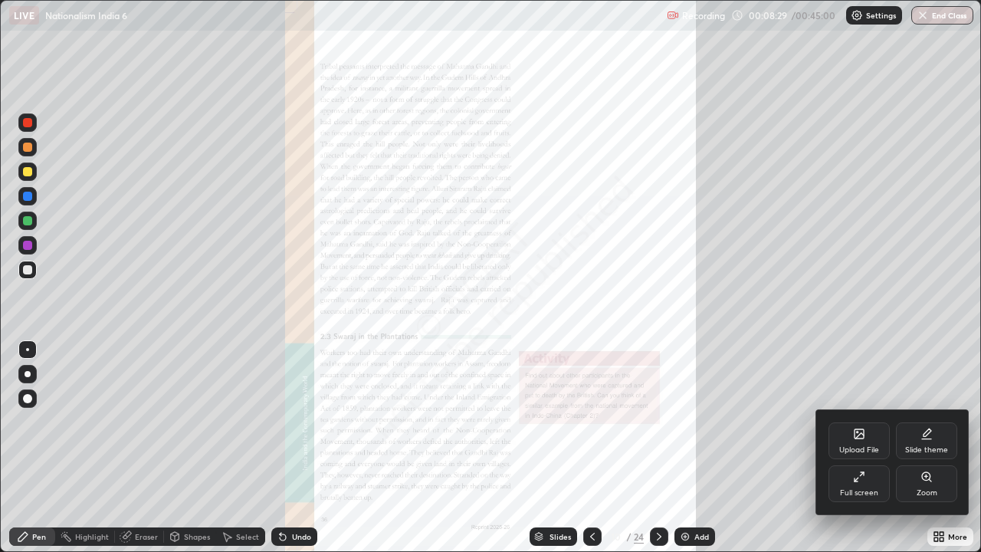
click at [921, 447] on div "Zoom" at bounding box center [926, 483] width 61 height 37
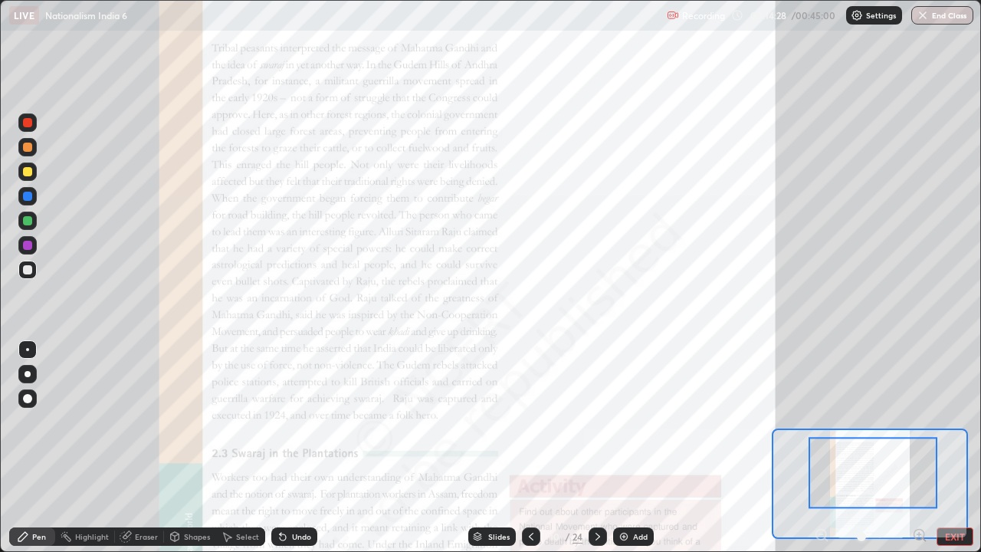
click at [810, 447] on div at bounding box center [872, 472] width 129 height 71
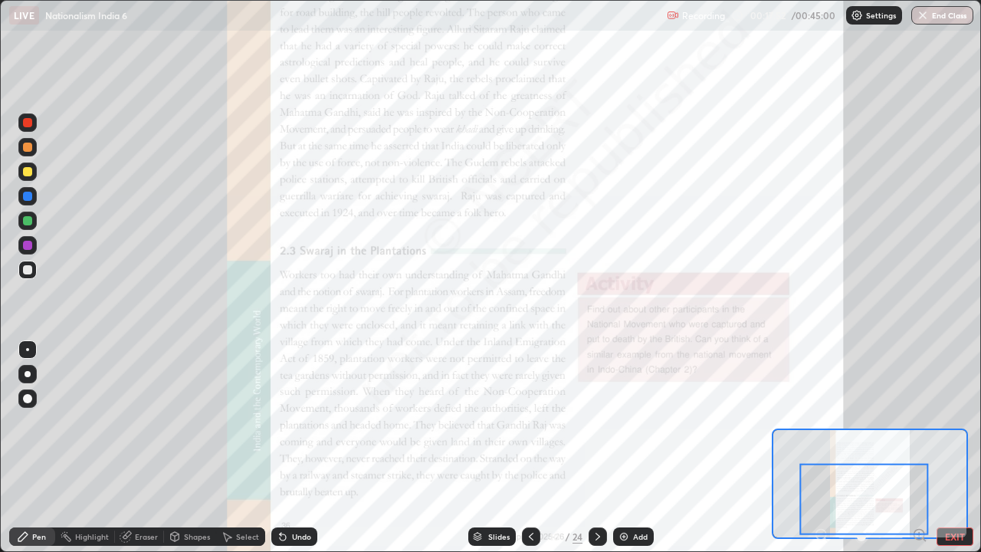
click at [620, 447] on img at bounding box center [623, 536] width 12 height 12
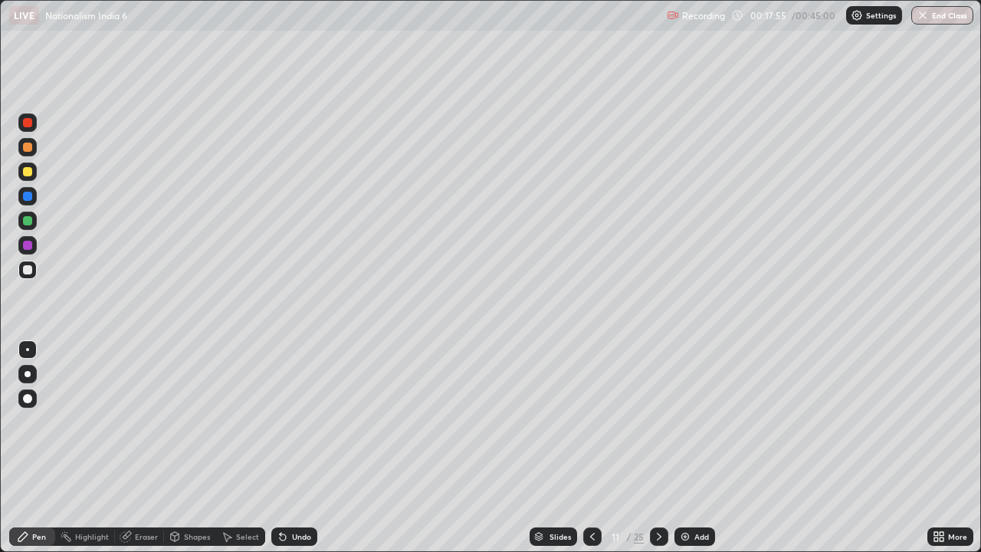
click at [591, 447] on icon at bounding box center [592, 536] width 12 height 12
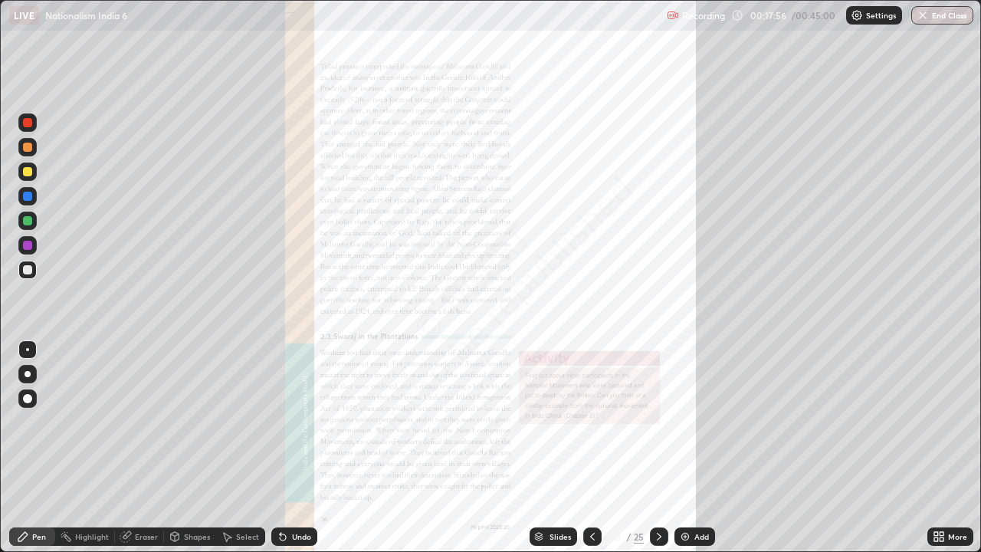
click at [657, 447] on icon at bounding box center [659, 536] width 12 height 12
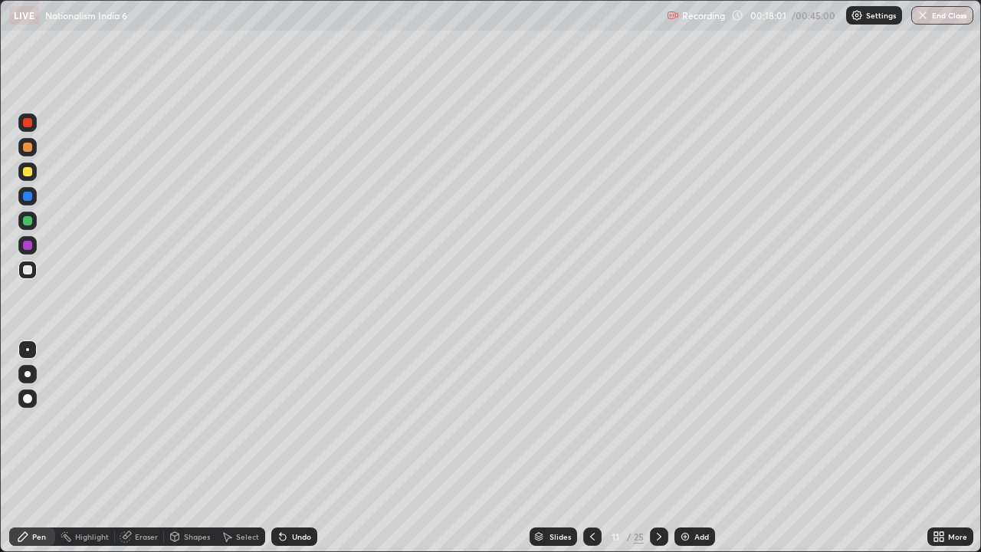
click at [657, 447] on icon at bounding box center [659, 536] width 12 height 12
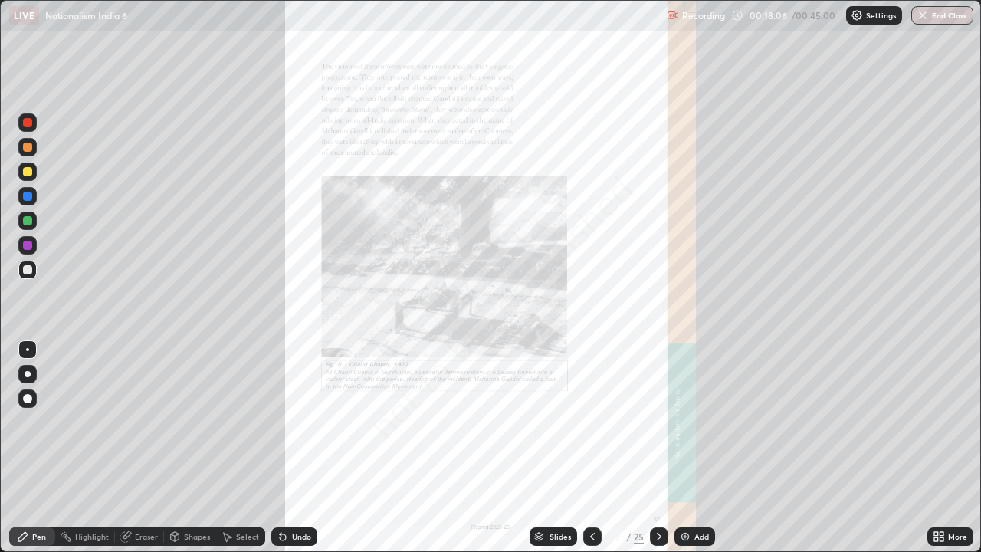
click at [657, 447] on icon at bounding box center [659, 536] width 12 height 12
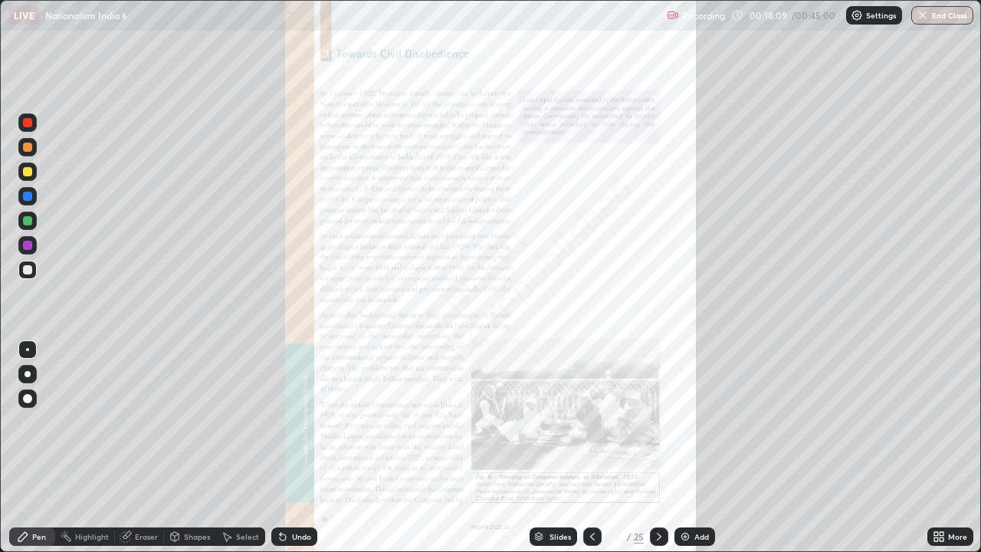
click at [938, 447] on icon at bounding box center [936, 534] width 4 height 4
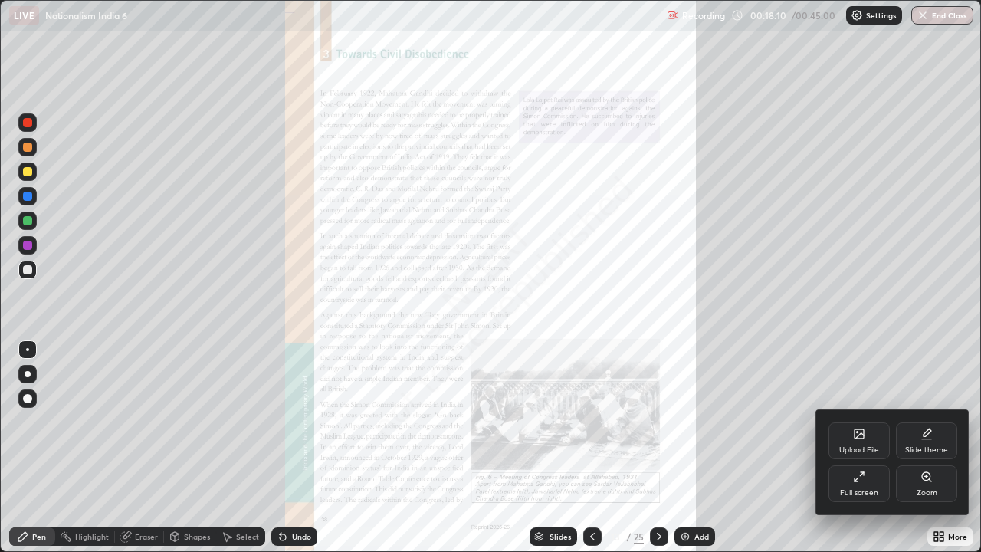
click at [911, 447] on div "Zoom" at bounding box center [926, 483] width 61 height 37
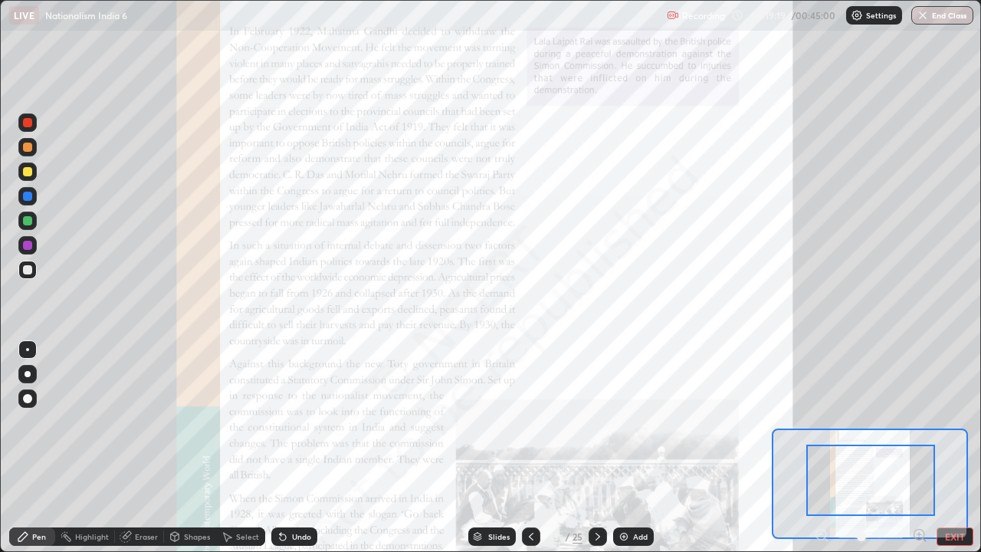
click at [811, 446] on div at bounding box center [870, 479] width 129 height 71
click at [816, 447] on div at bounding box center [870, 479] width 129 height 71
click at [828, 444] on div at bounding box center [870, 479] width 129 height 71
click at [819, 447] on div at bounding box center [870, 479] width 129 height 71
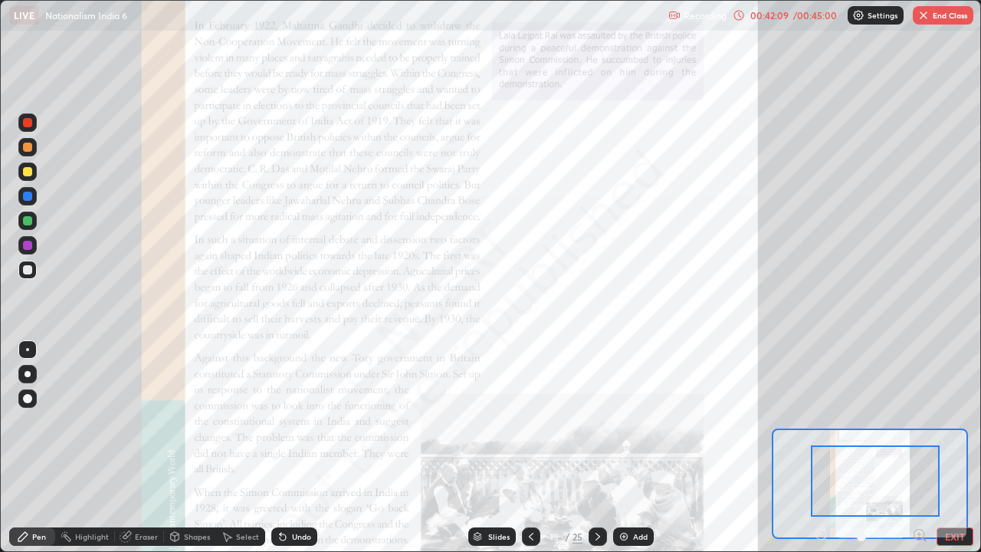
click at [922, 24] on button "End Class" at bounding box center [942, 15] width 61 height 18
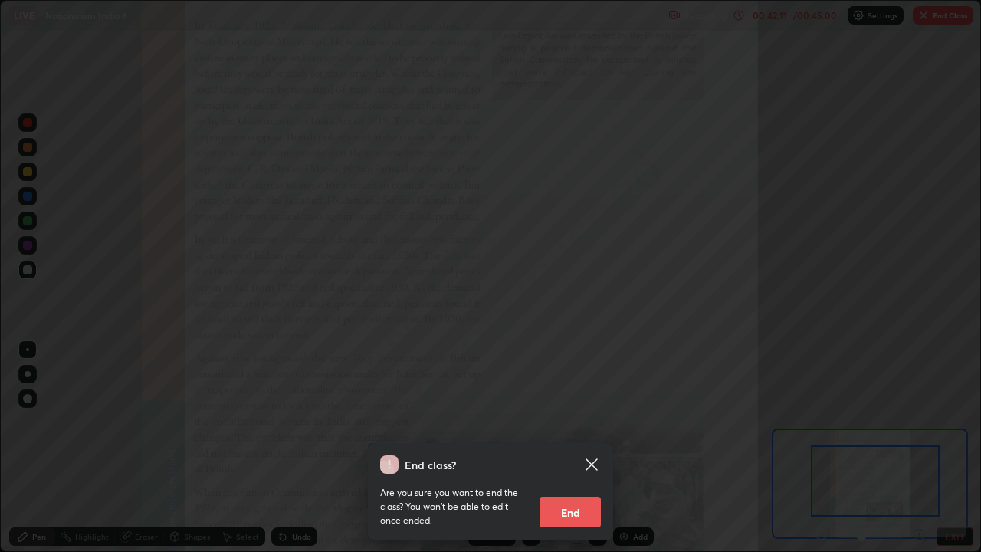
click at [576, 447] on button "End" at bounding box center [569, 511] width 61 height 31
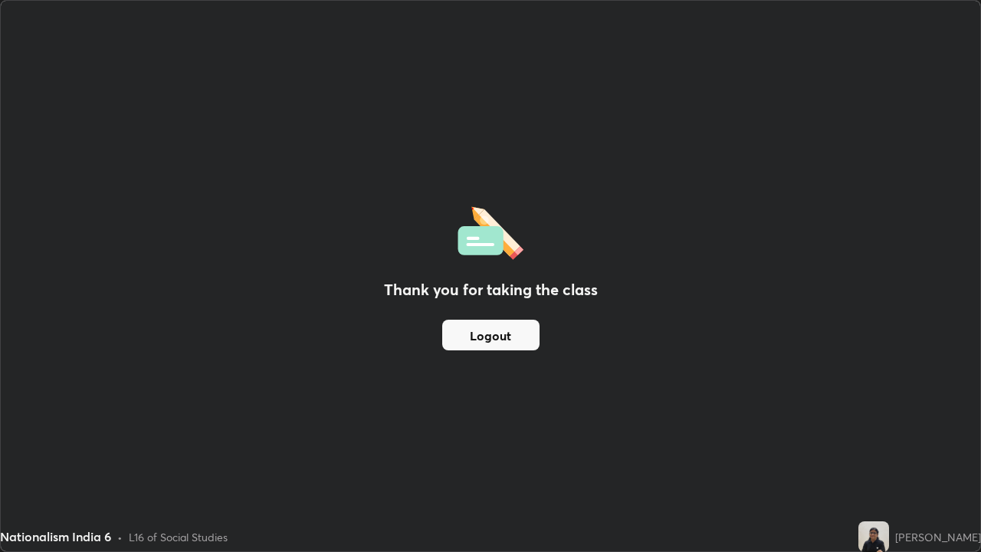
click at [508, 344] on button "Logout" at bounding box center [490, 334] width 97 height 31
